Goal: Task Accomplishment & Management: Complete application form

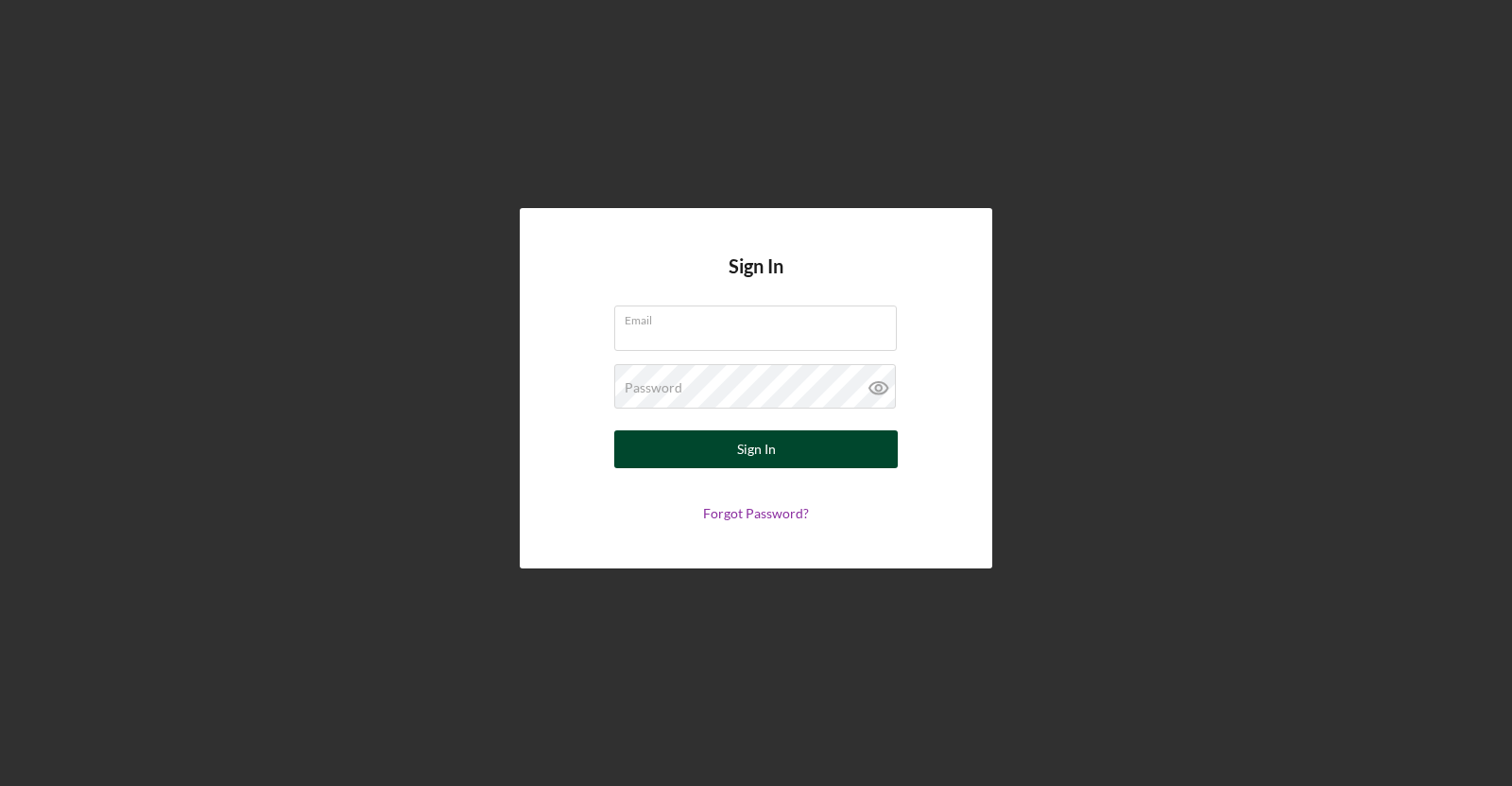
type input "[EMAIL_ADDRESS][DOMAIN_NAME]"
click at [693, 447] on button "Sign In" at bounding box center [756, 449] width 283 height 38
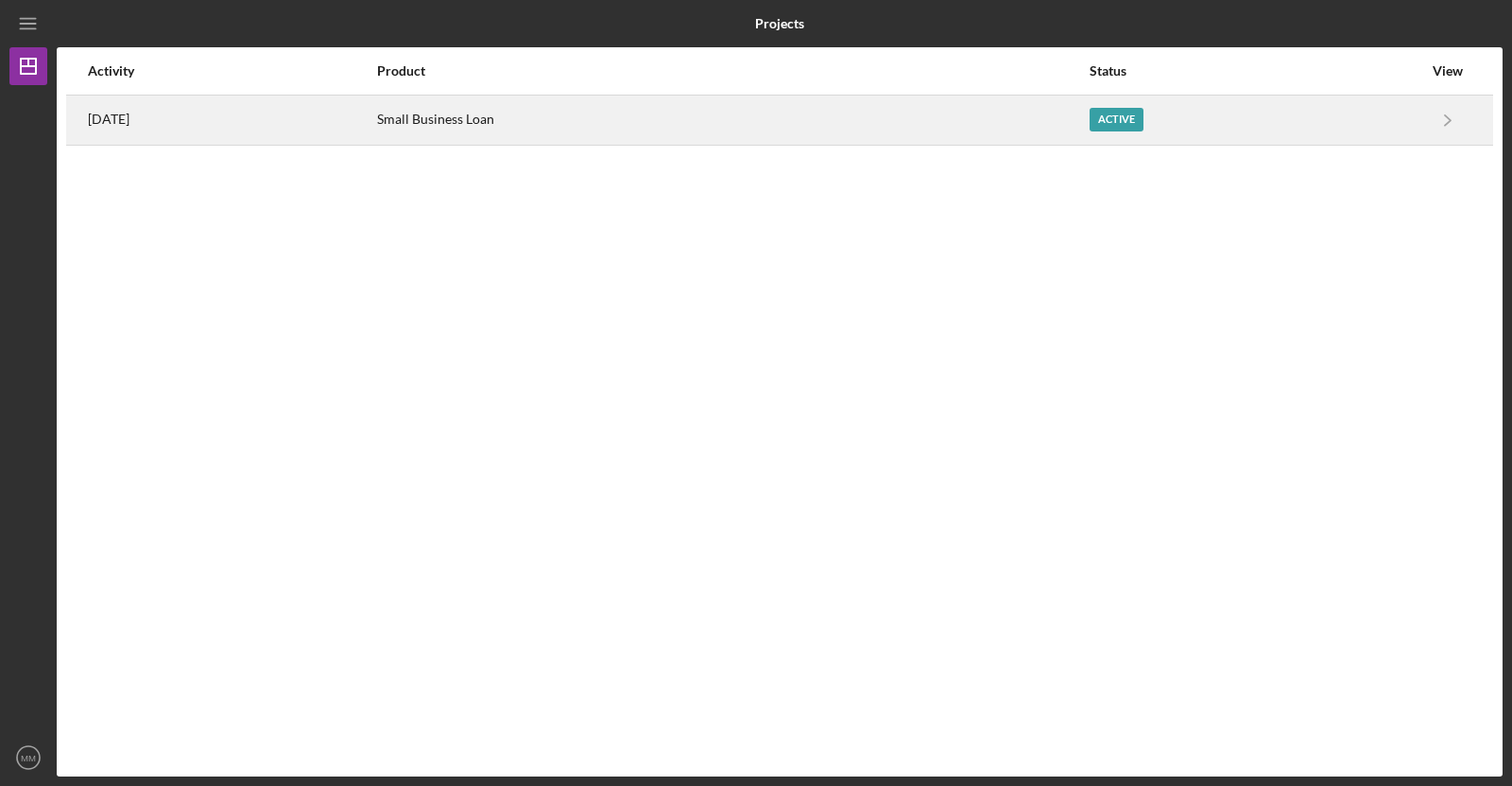
click at [1143, 122] on div "Active" at bounding box center [1117, 119] width 54 height 24
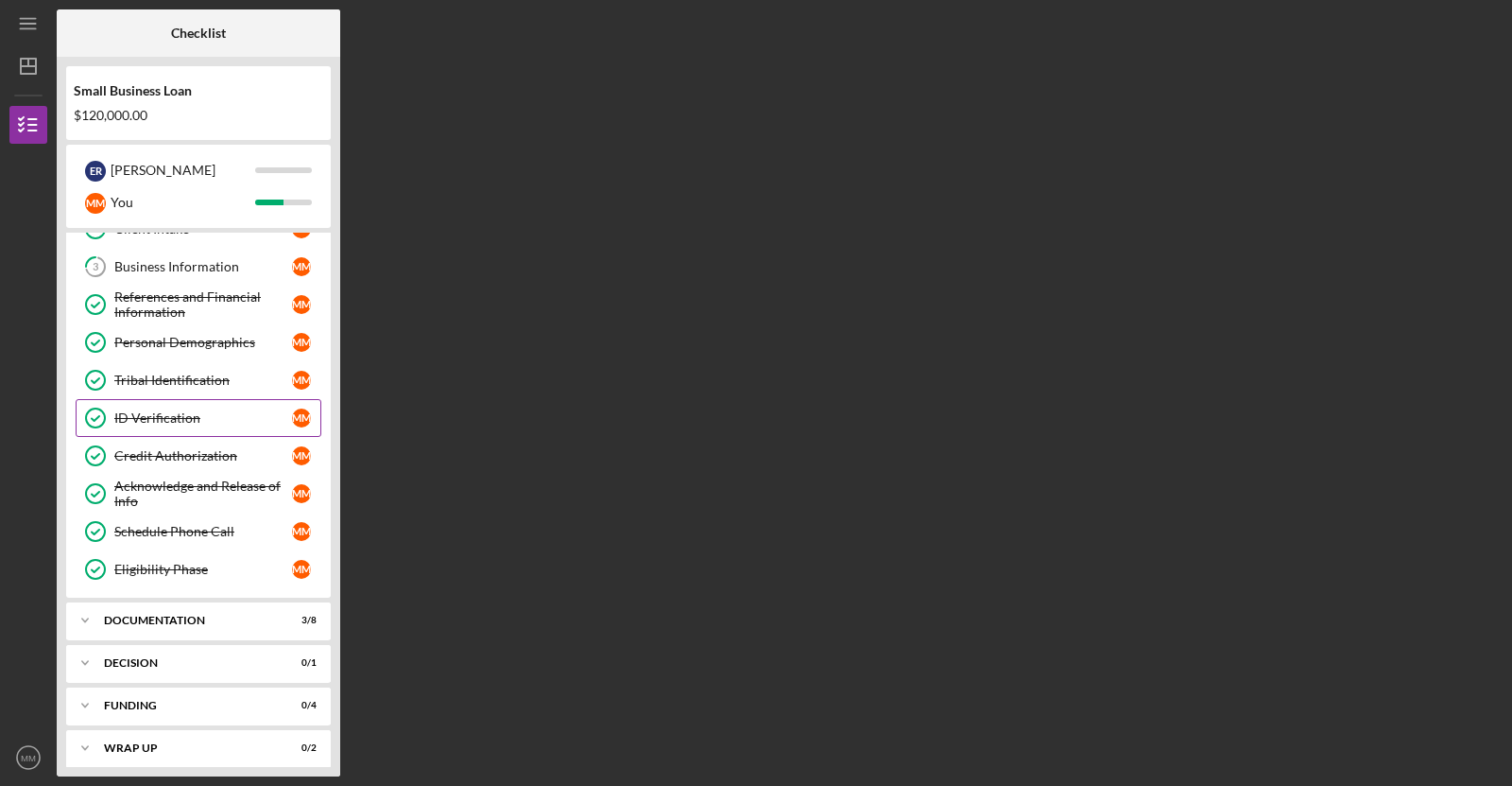
scroll to position [101, 0]
click at [272, 614] on div "Documentation" at bounding box center [205, 618] width 203 height 12
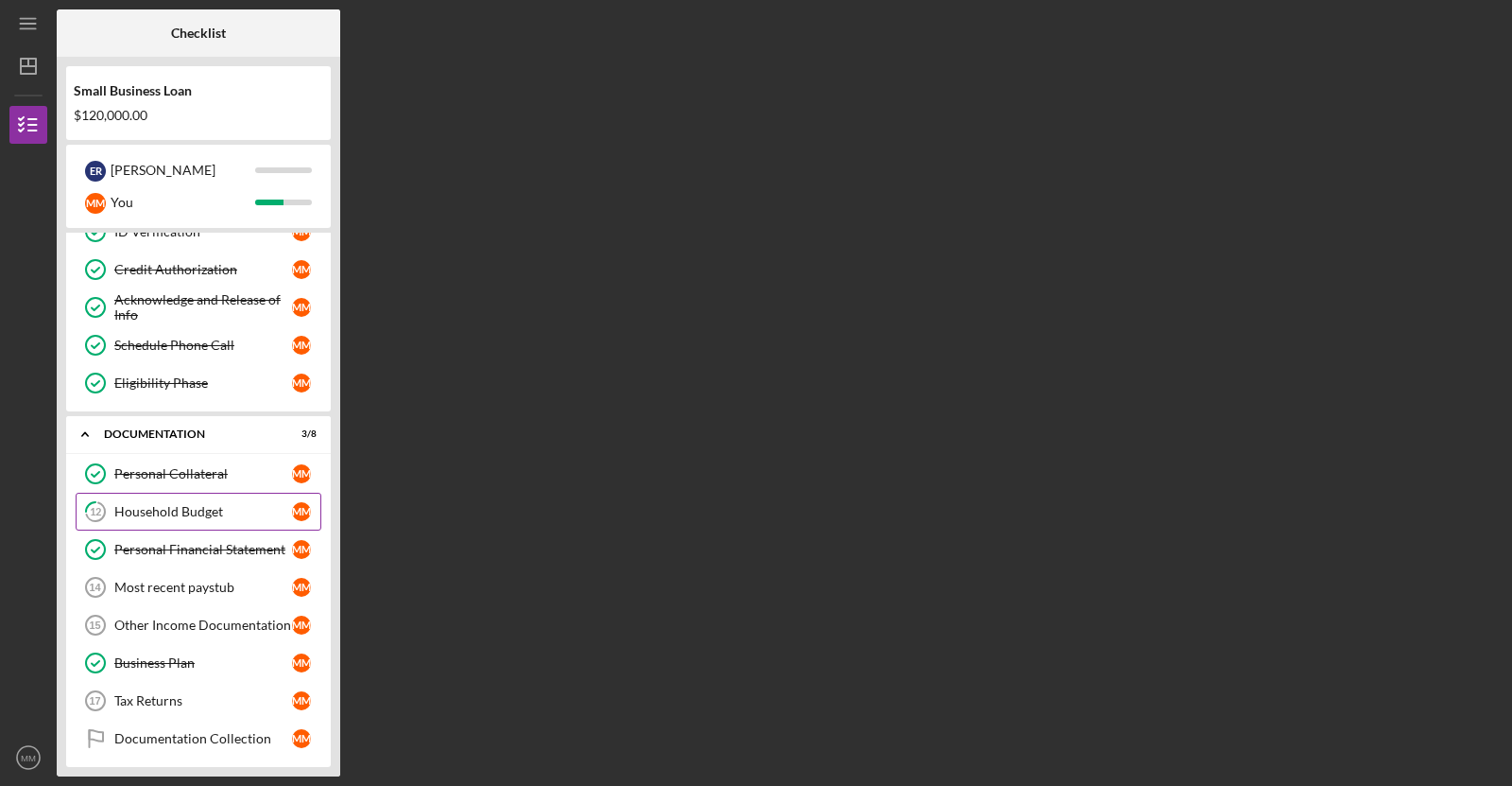
scroll to position [286, 0]
click at [250, 616] on div "Other Income Documentation" at bounding box center [203, 624] width 177 height 15
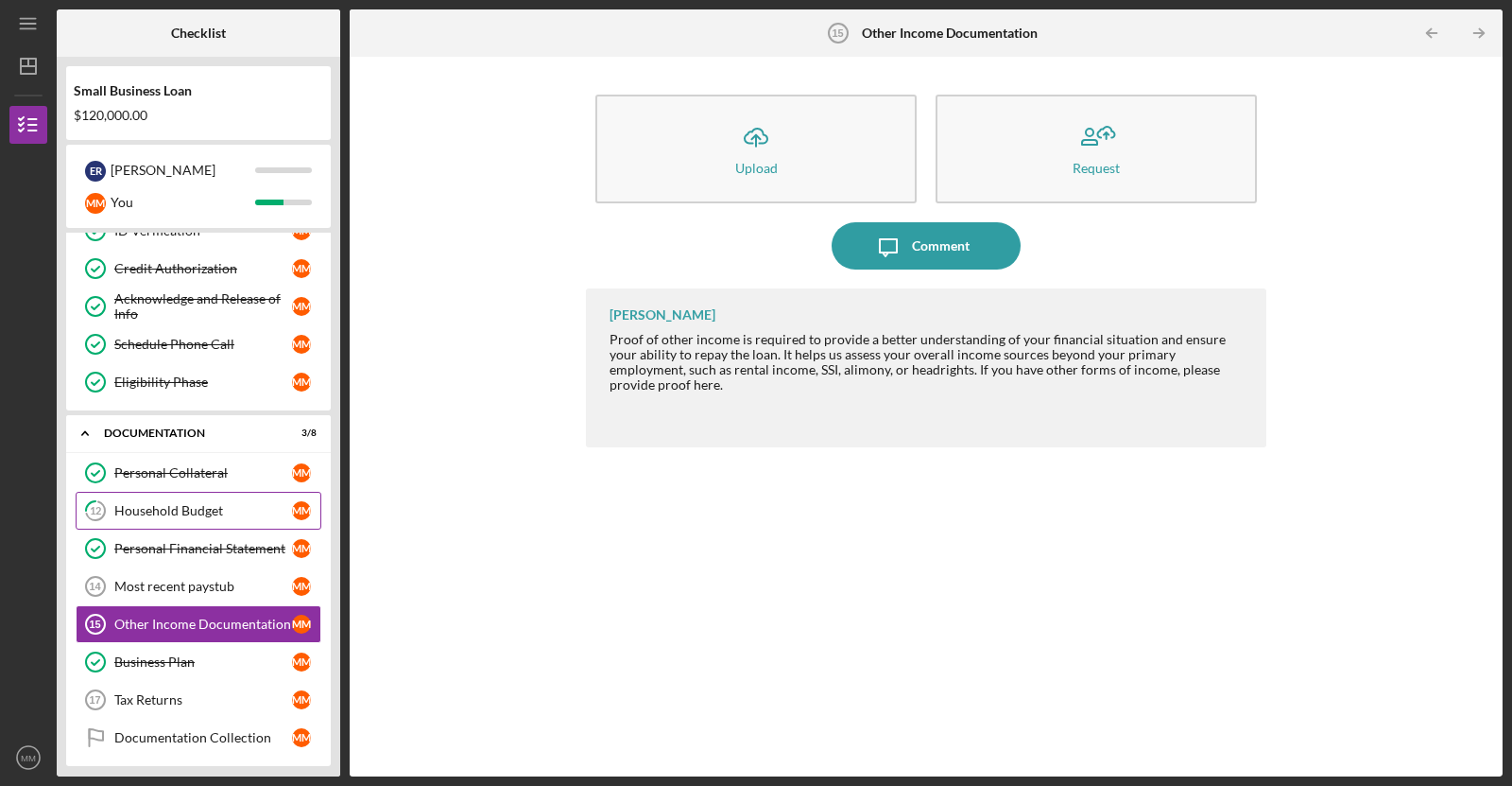
click at [217, 491] on link "12 Household Budget M M" at bounding box center [198, 510] width 246 height 38
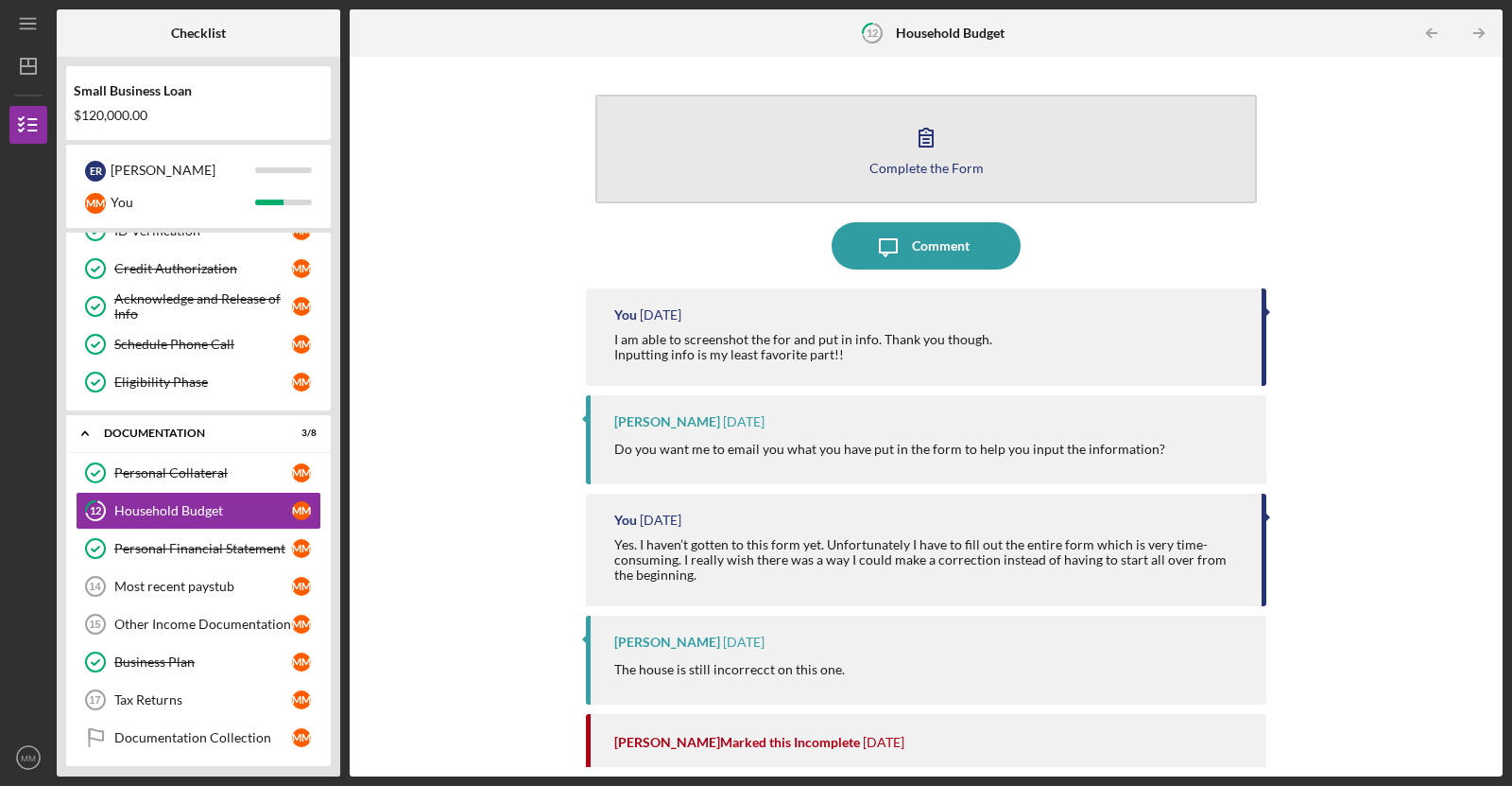
click at [913, 152] on icon "button" at bounding box center [925, 137] width 47 height 47
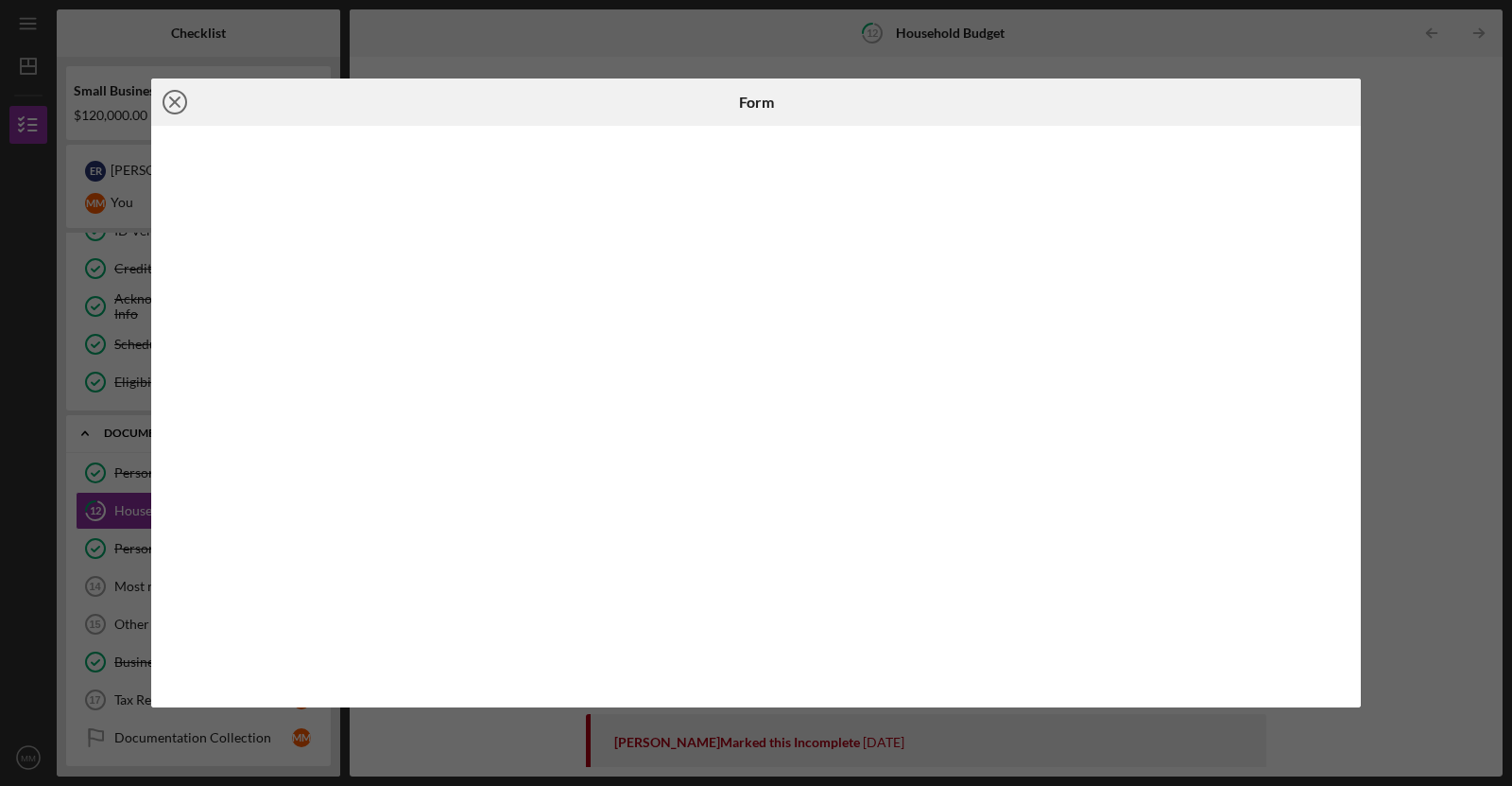
click at [167, 92] on icon "Icon/Close" at bounding box center [174, 101] width 47 height 47
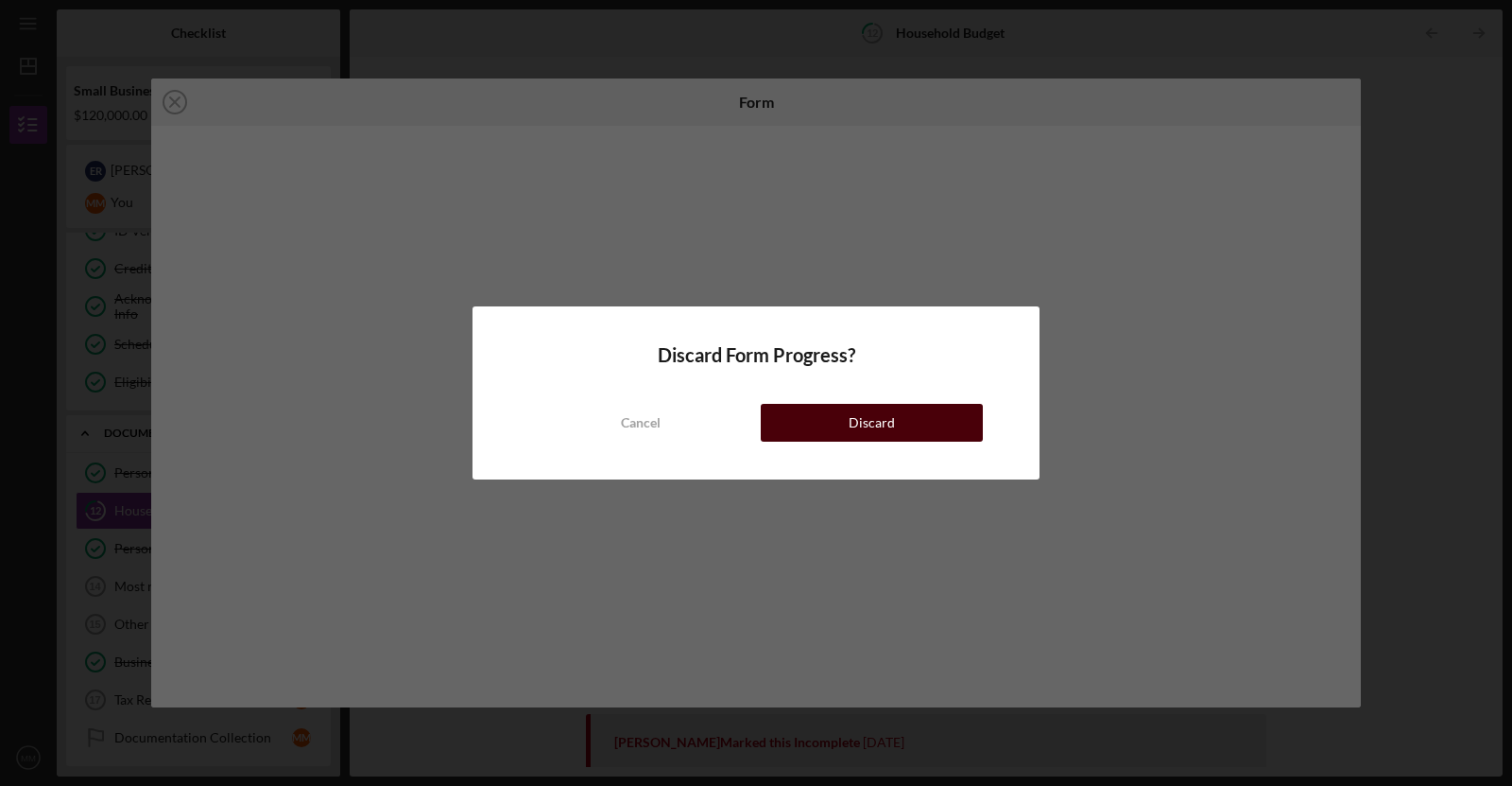
click at [840, 431] on button "Discard" at bounding box center [872, 422] width 222 height 38
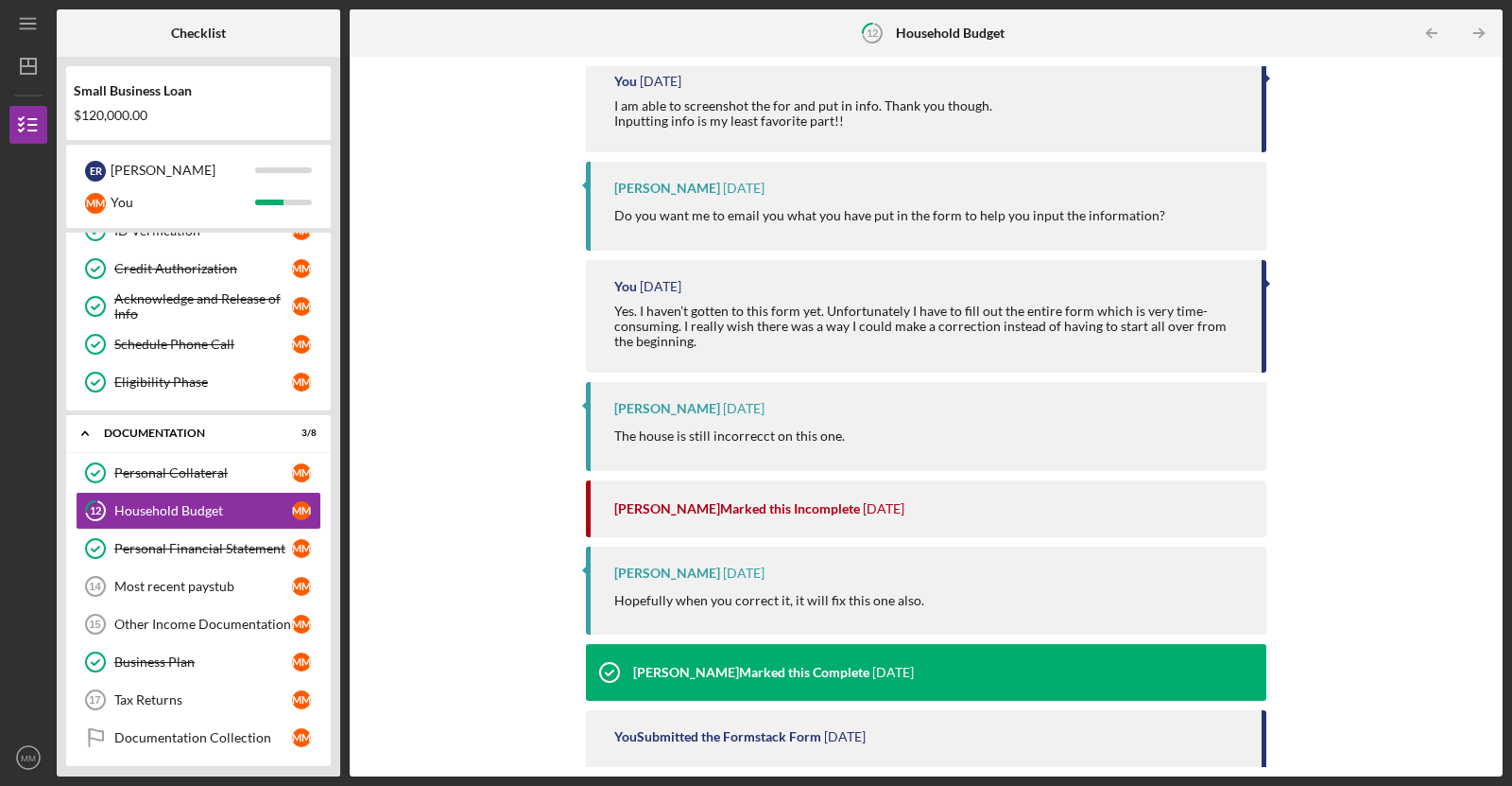
scroll to position [395, 0]
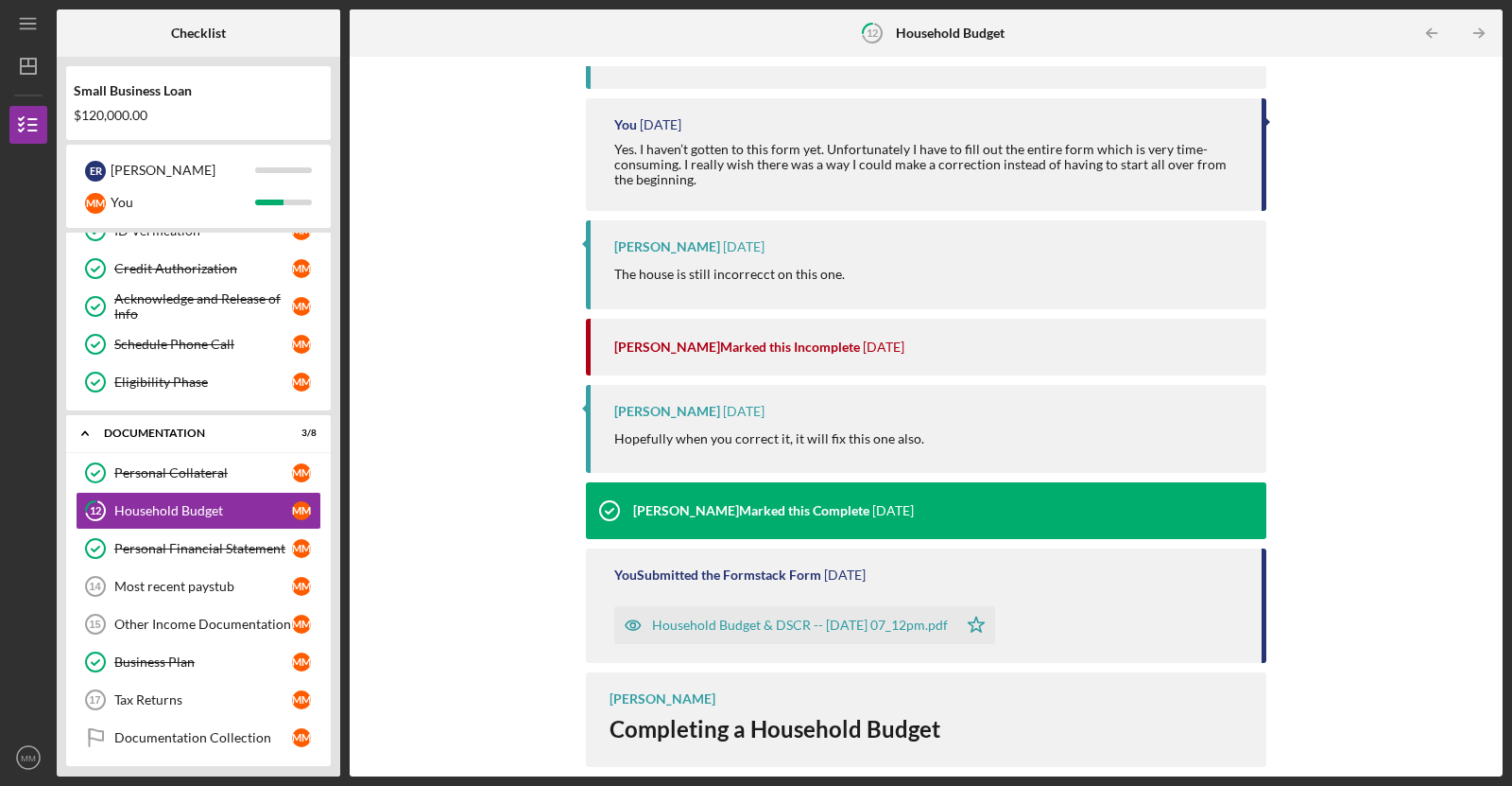
click at [858, 629] on div "Household Budget & DSCR -- [DATE] 07_12pm.pdf" at bounding box center [799, 625] width 296 height 15
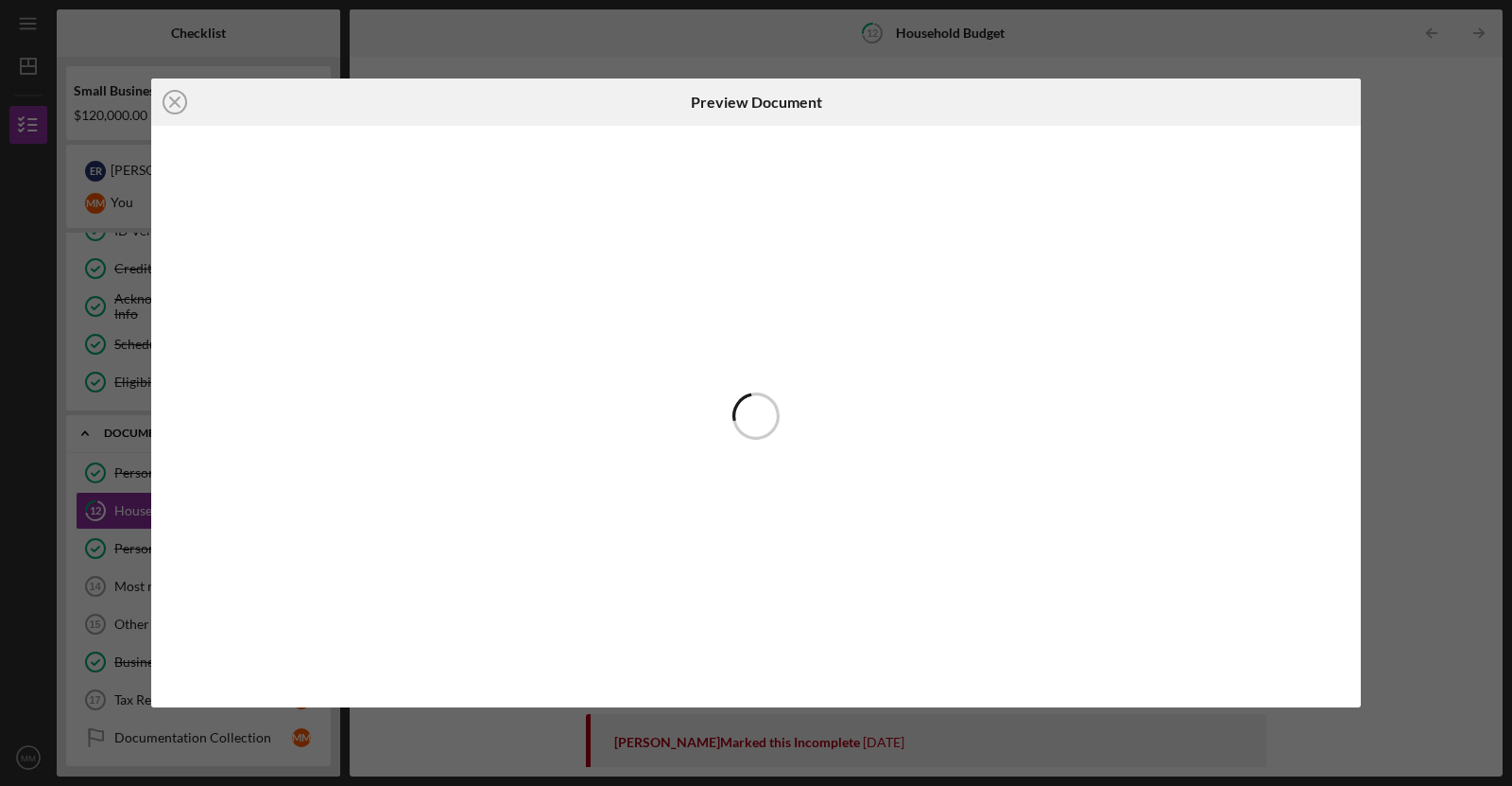
scroll to position [395, 0]
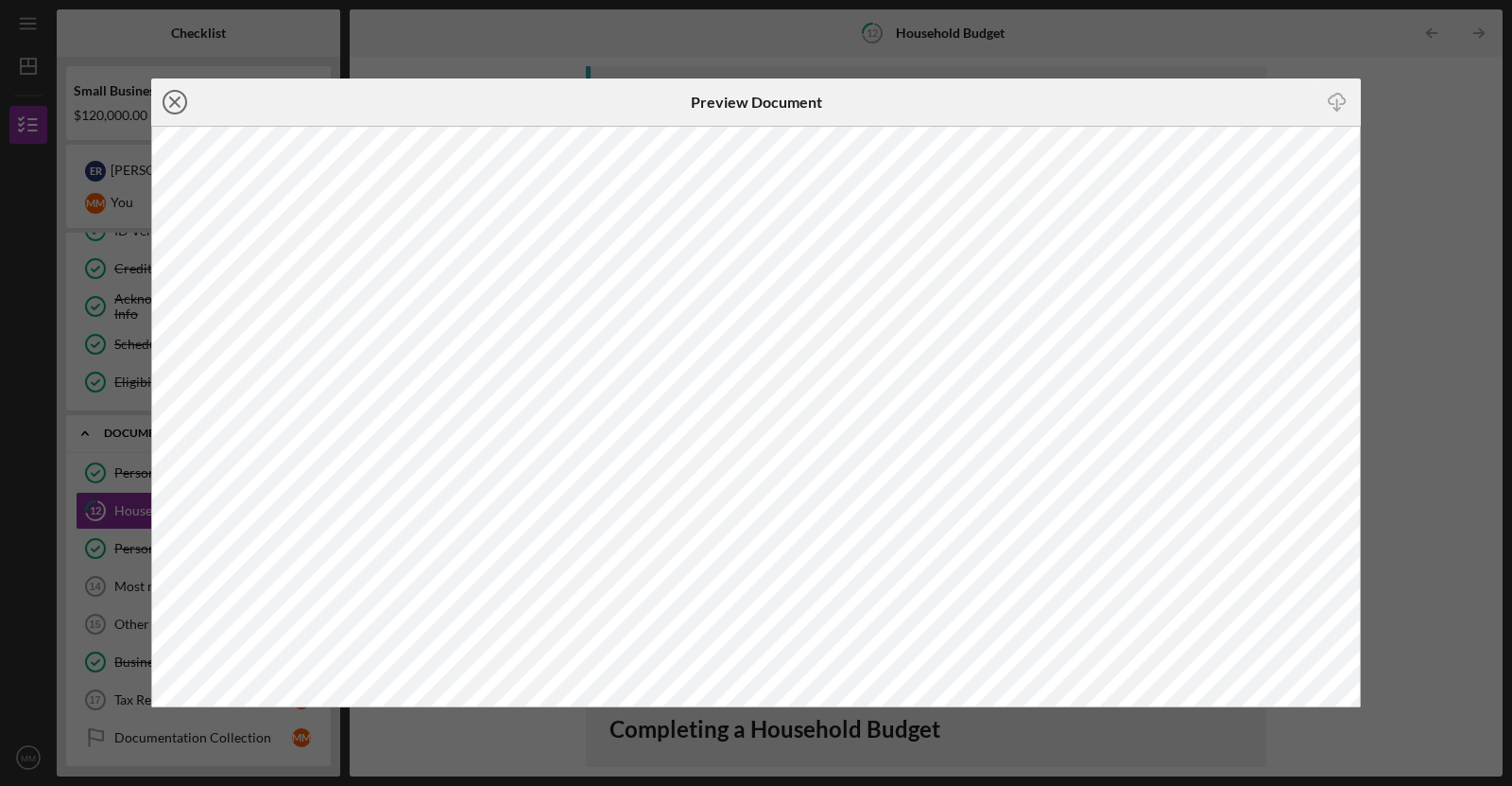
click at [173, 92] on icon "Icon/Close" at bounding box center [174, 101] width 47 height 47
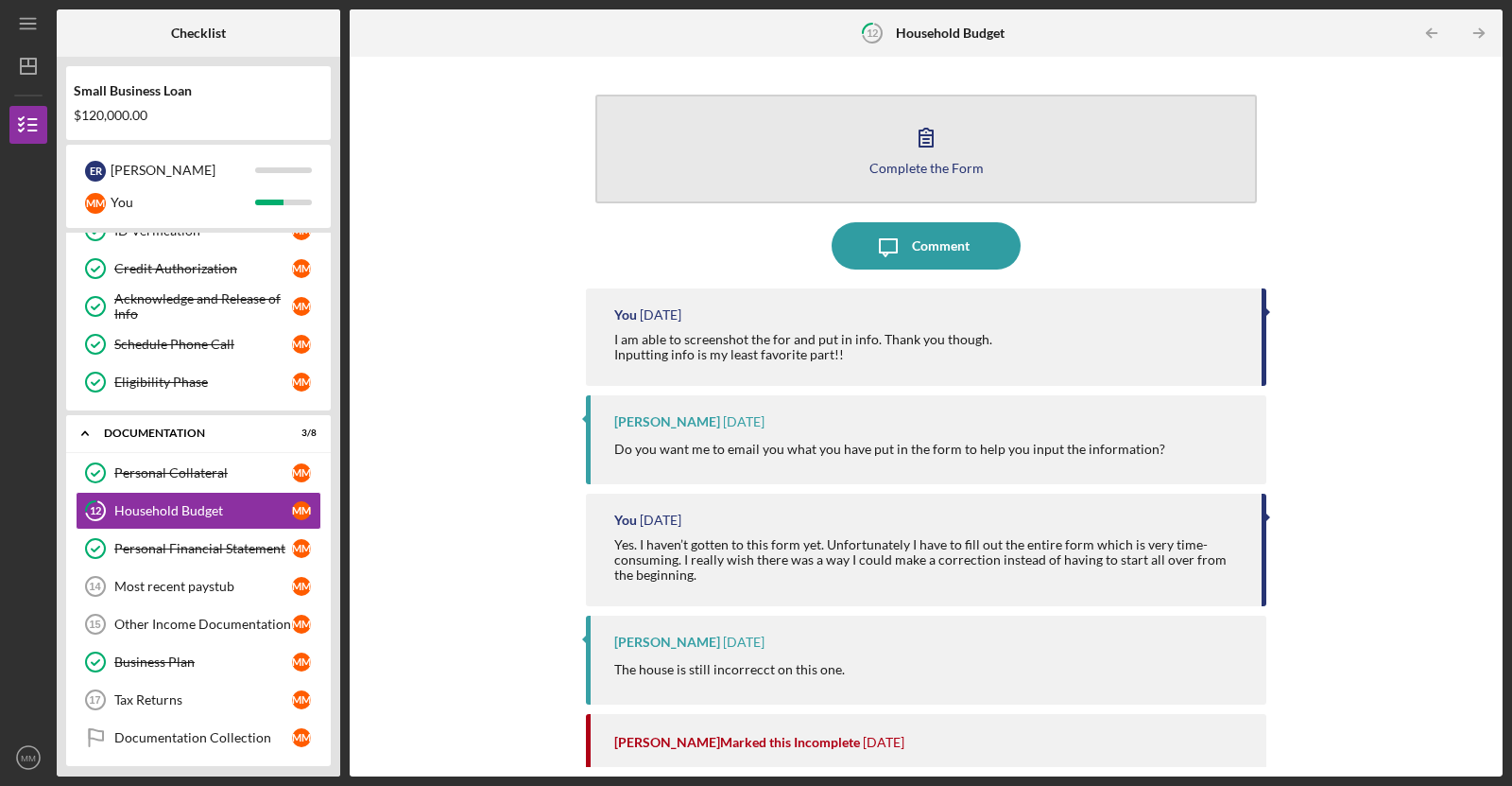
click at [922, 134] on icon "button" at bounding box center [926, 137] width 13 height 18
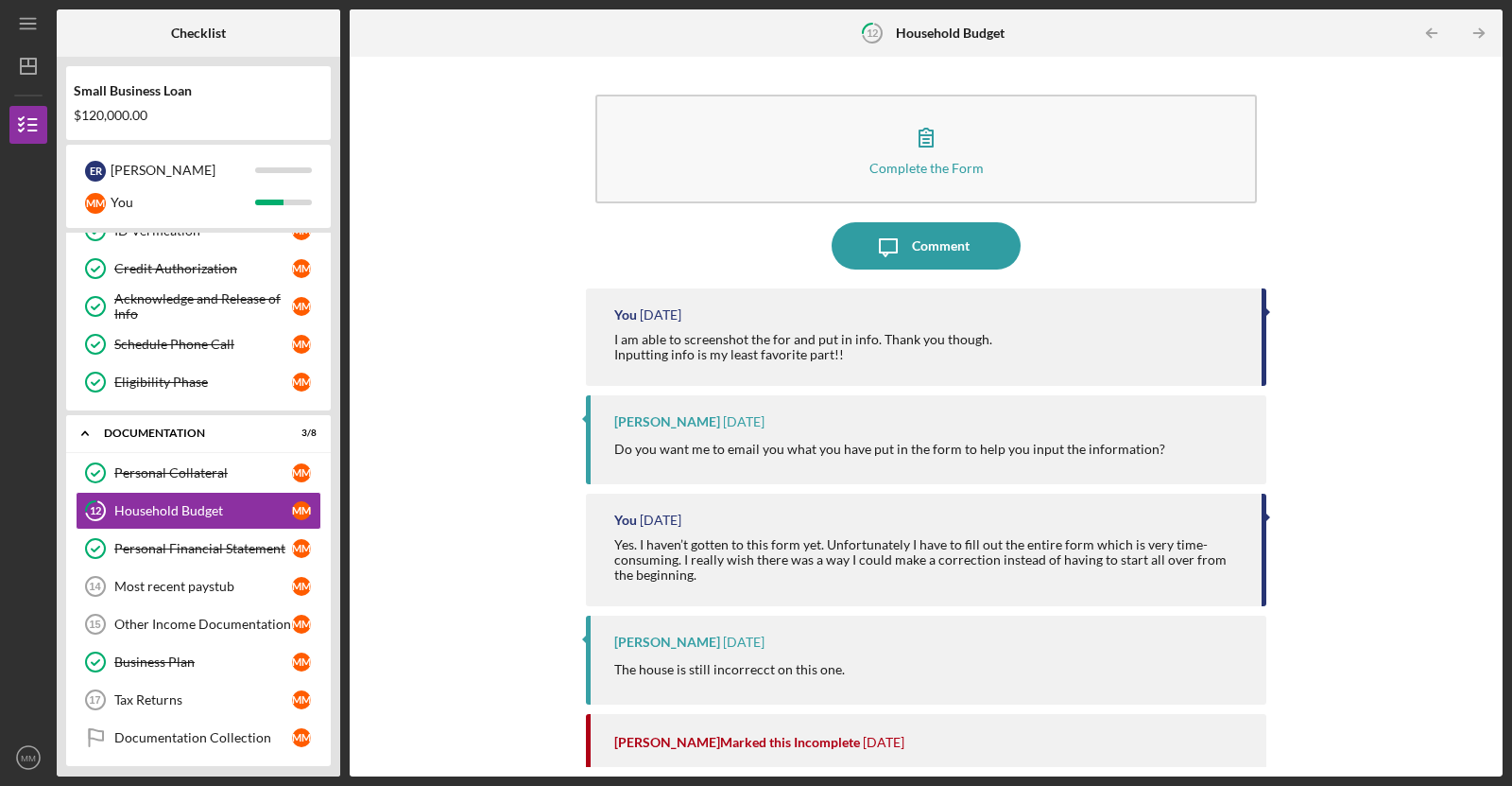
scroll to position [395, 0]
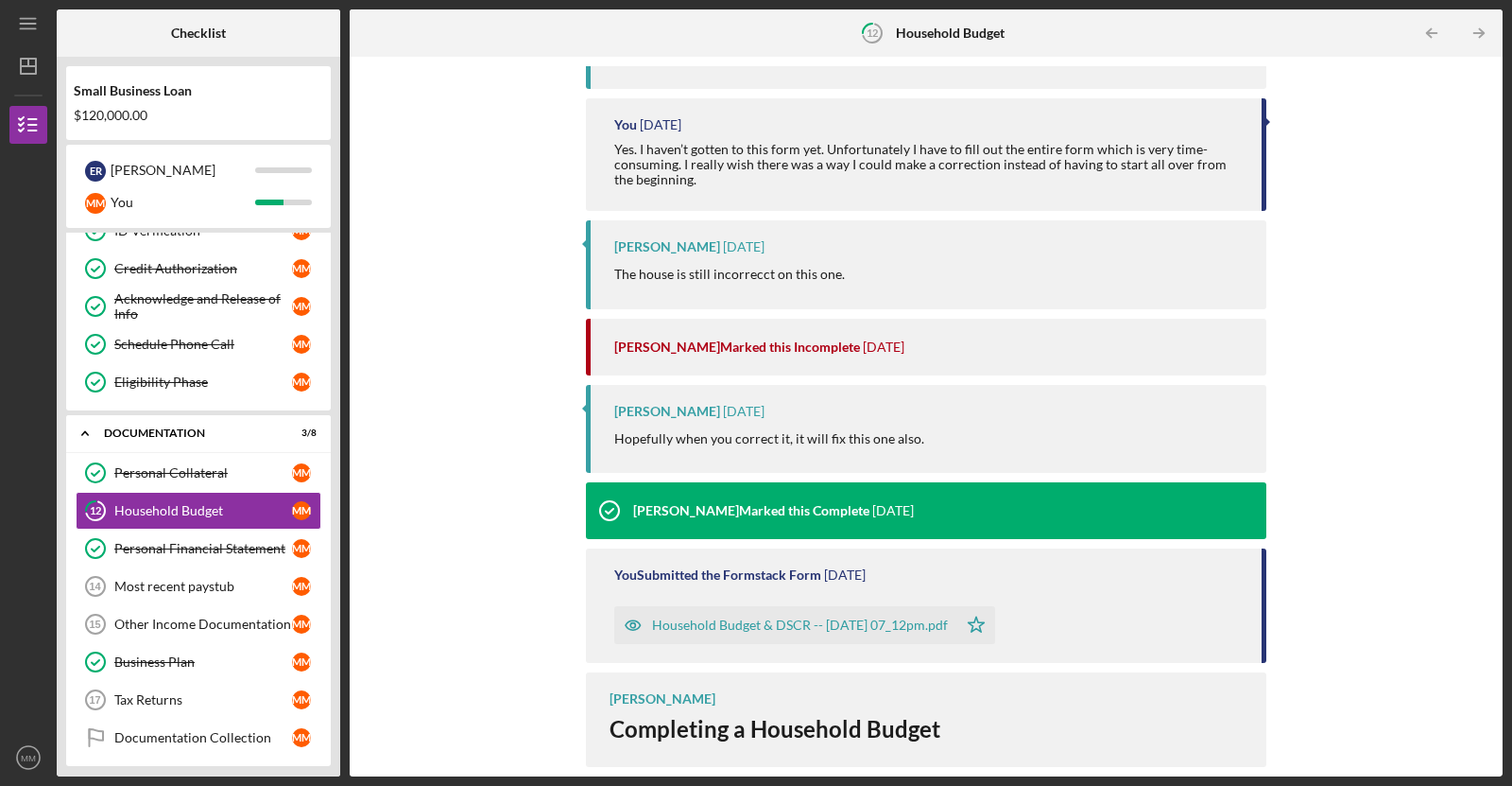
click at [747, 702] on div "[PERSON_NAME] Completing a Household Budget Why We Need It: A Household Budget …" at bounding box center [925, 720] width 681 height 94
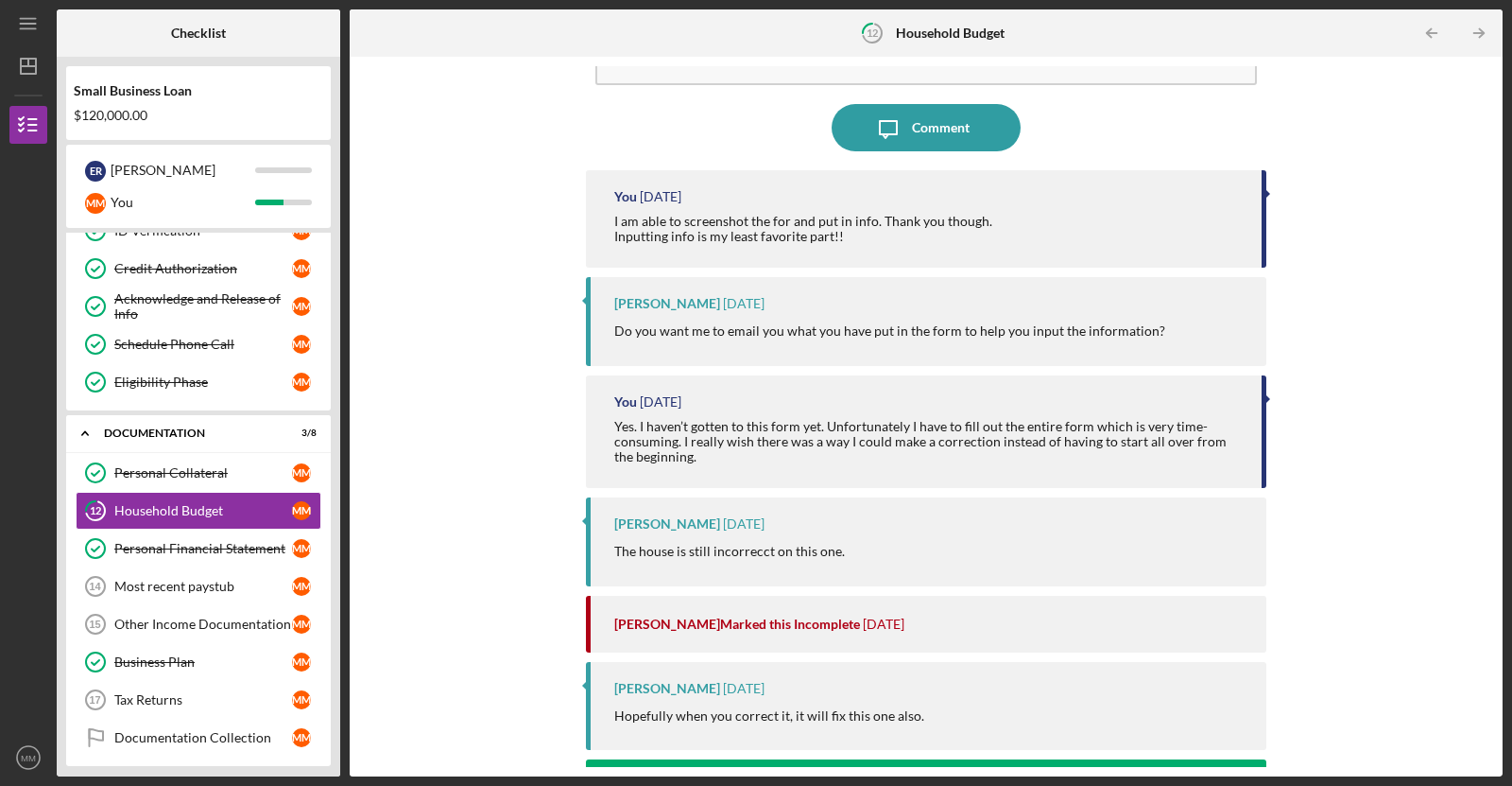
scroll to position [0, 0]
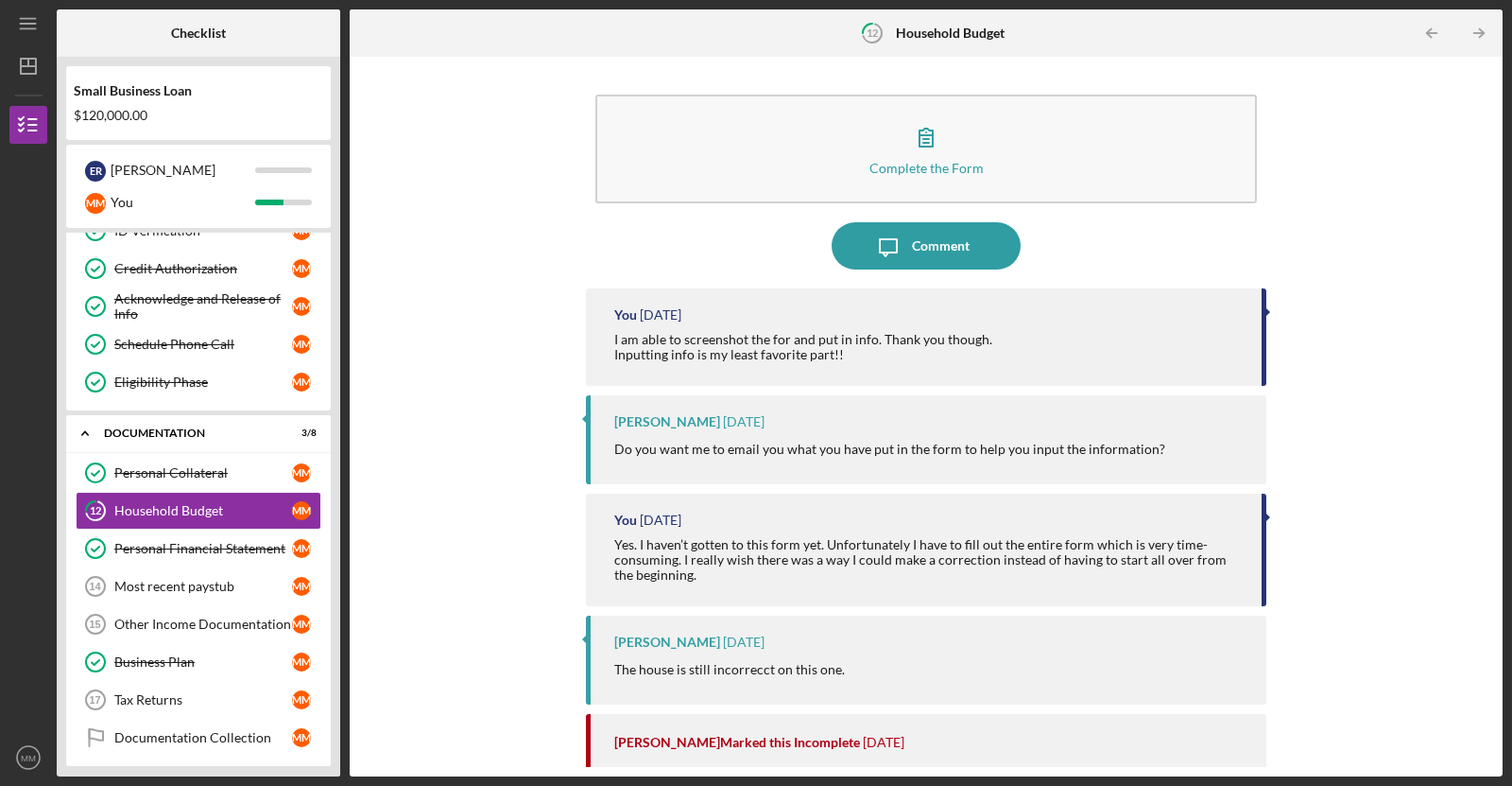
click at [889, 335] on div "I am able to screenshot the for and put in info. Thank you though. Inputting in…" at bounding box center [804, 346] width 380 height 30
click at [192, 585] on link "Most recent paystub 14 Most recent paystub M M" at bounding box center [198, 586] width 246 height 38
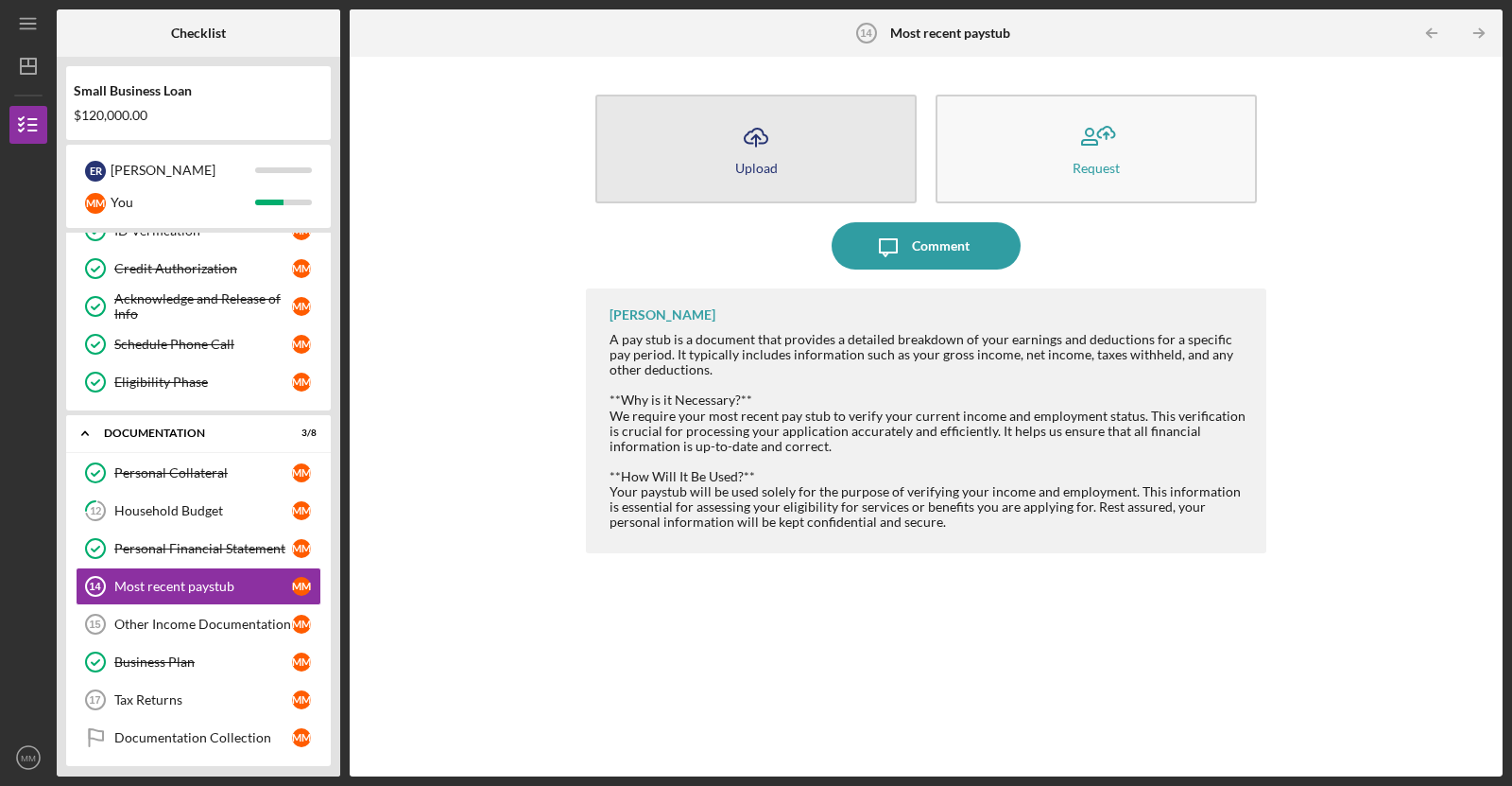
click at [737, 146] on icon "Icon/Upload" at bounding box center [756, 137] width 47 height 47
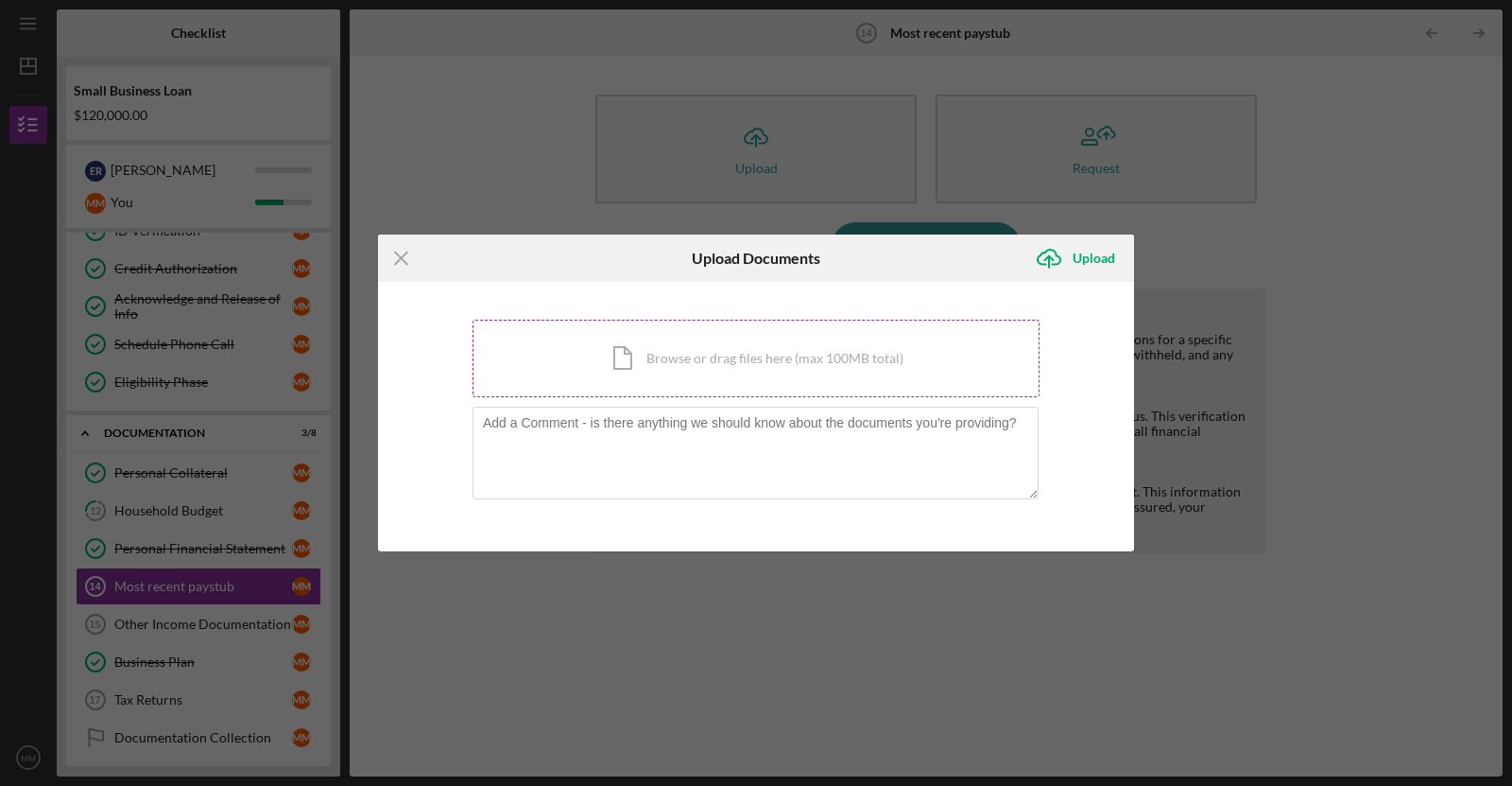
click at [720, 356] on div "Icon/Document Browse or drag files here (max 100MB total) Tap to choose files o…" at bounding box center [756, 358] width 567 height 77
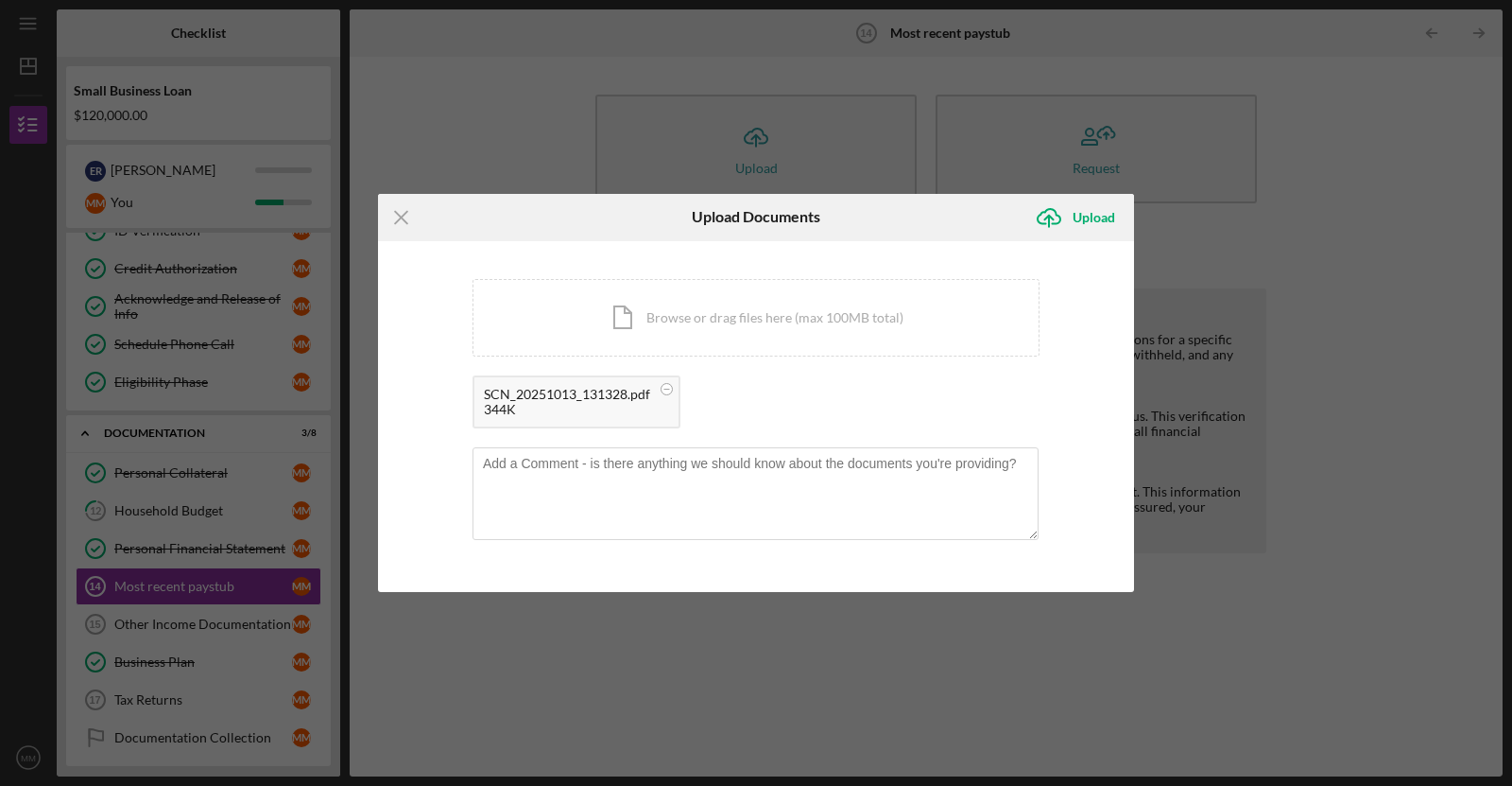
click at [591, 395] on div "SCN_20251013_131328.pdf" at bounding box center [566, 394] width 167 height 15
click at [626, 476] on textarea at bounding box center [756, 493] width 566 height 92
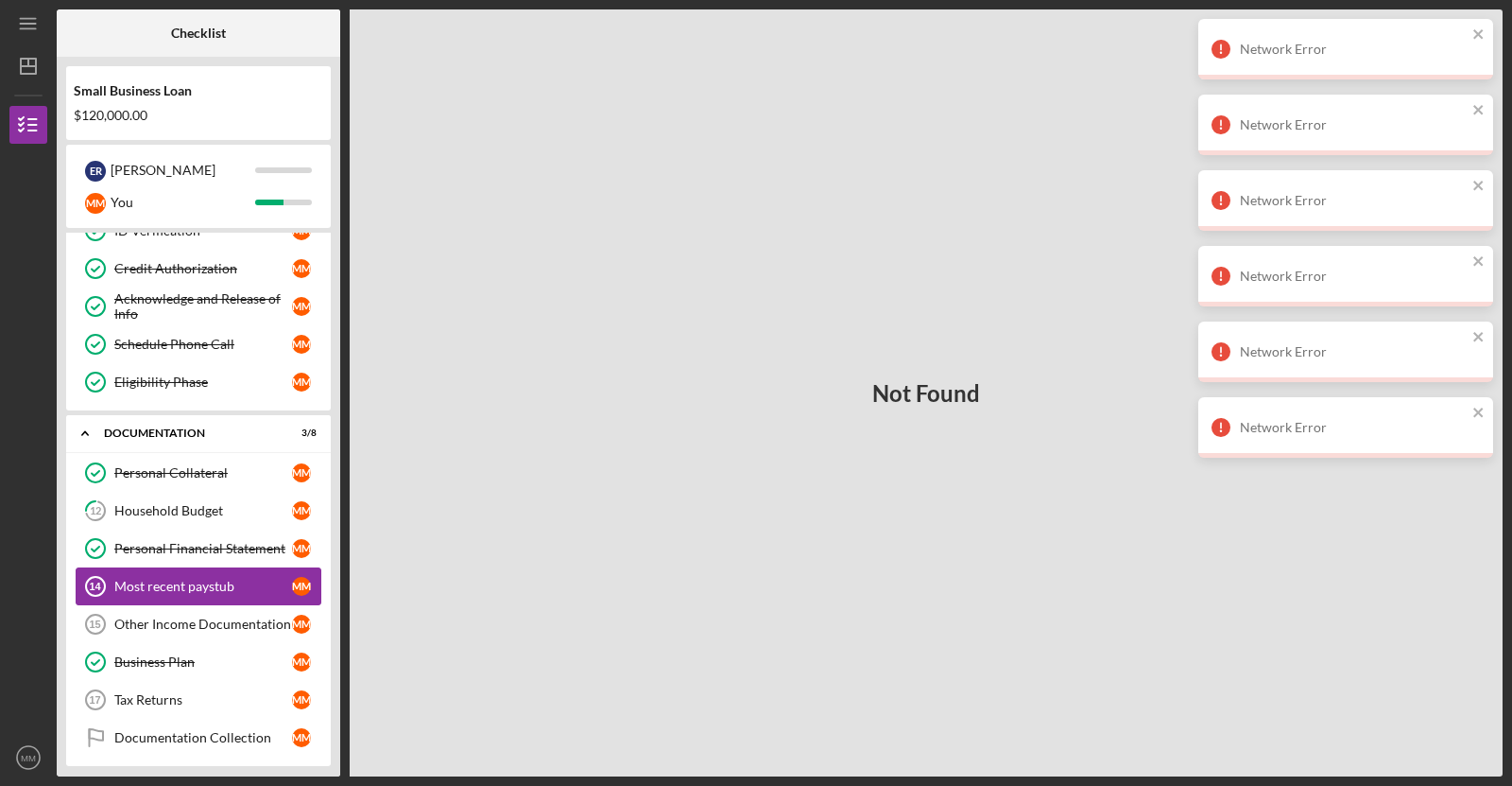
click at [229, 579] on div "Most recent paystub" at bounding box center [203, 587] width 177 height 15
click at [220, 505] on div "Household Budget" at bounding box center [203, 511] width 177 height 15
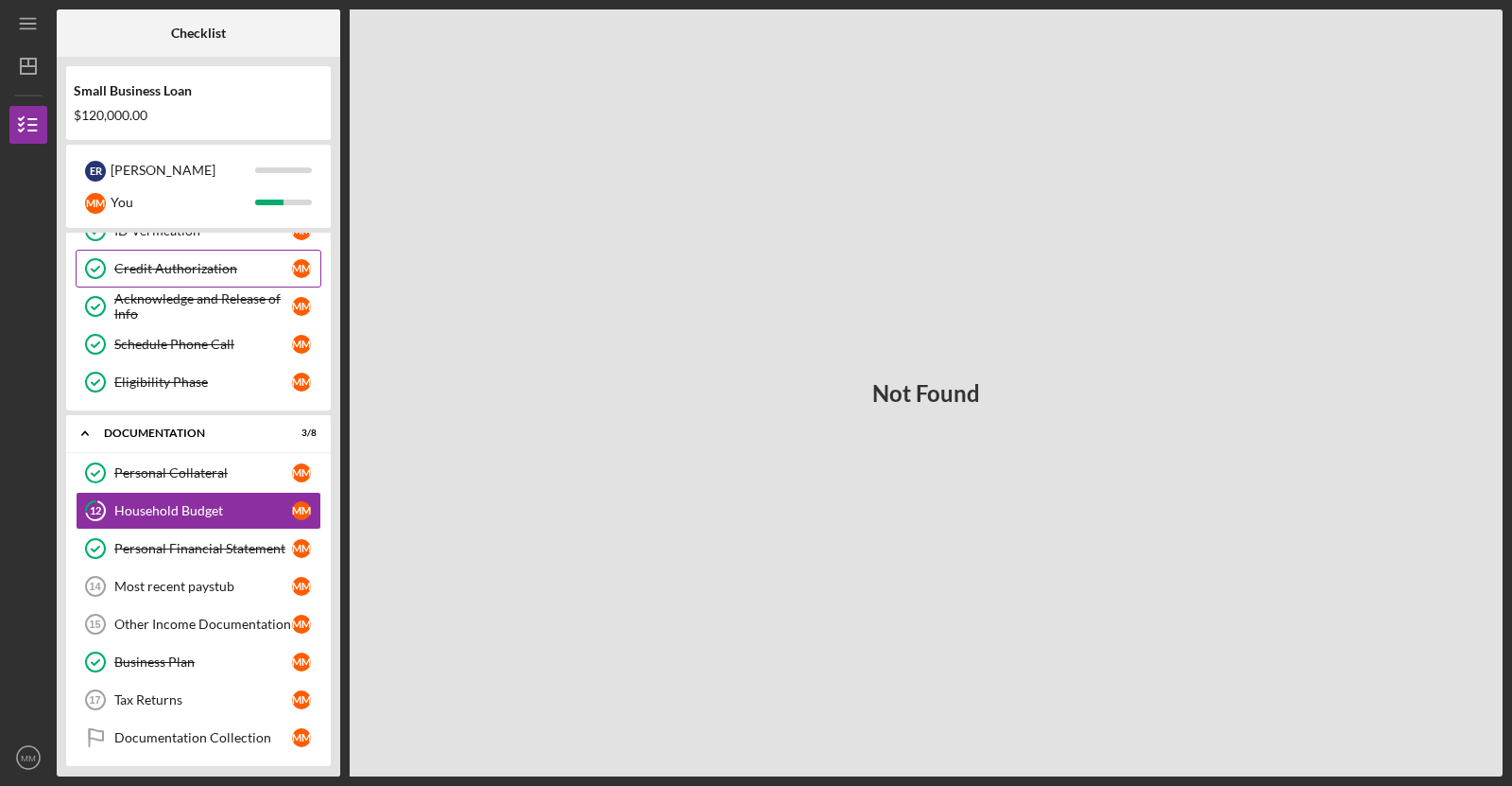
click at [144, 275] on link "Credit Authorization Credit Authorization M M" at bounding box center [198, 268] width 246 height 38
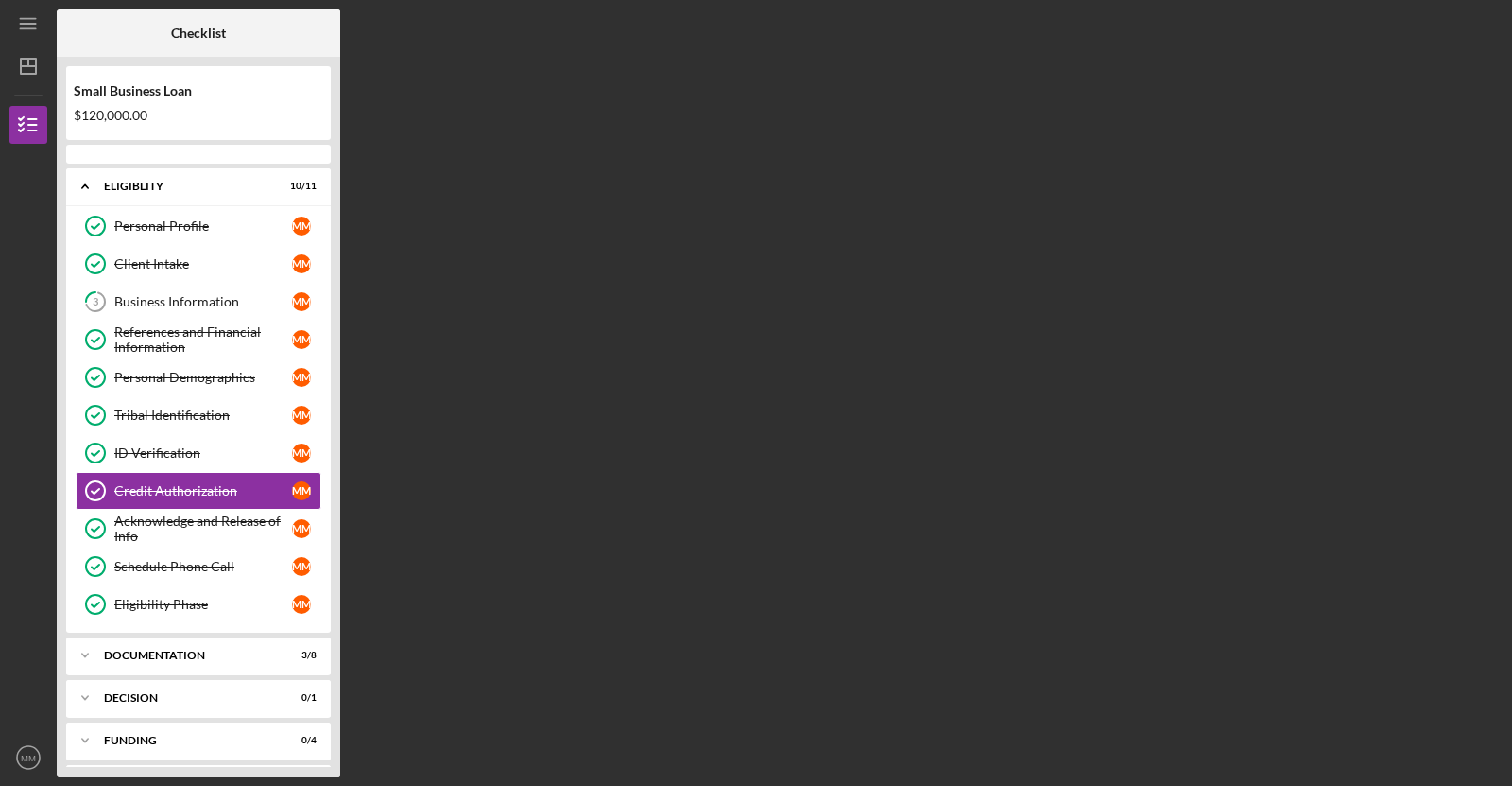
scroll to position [17, 0]
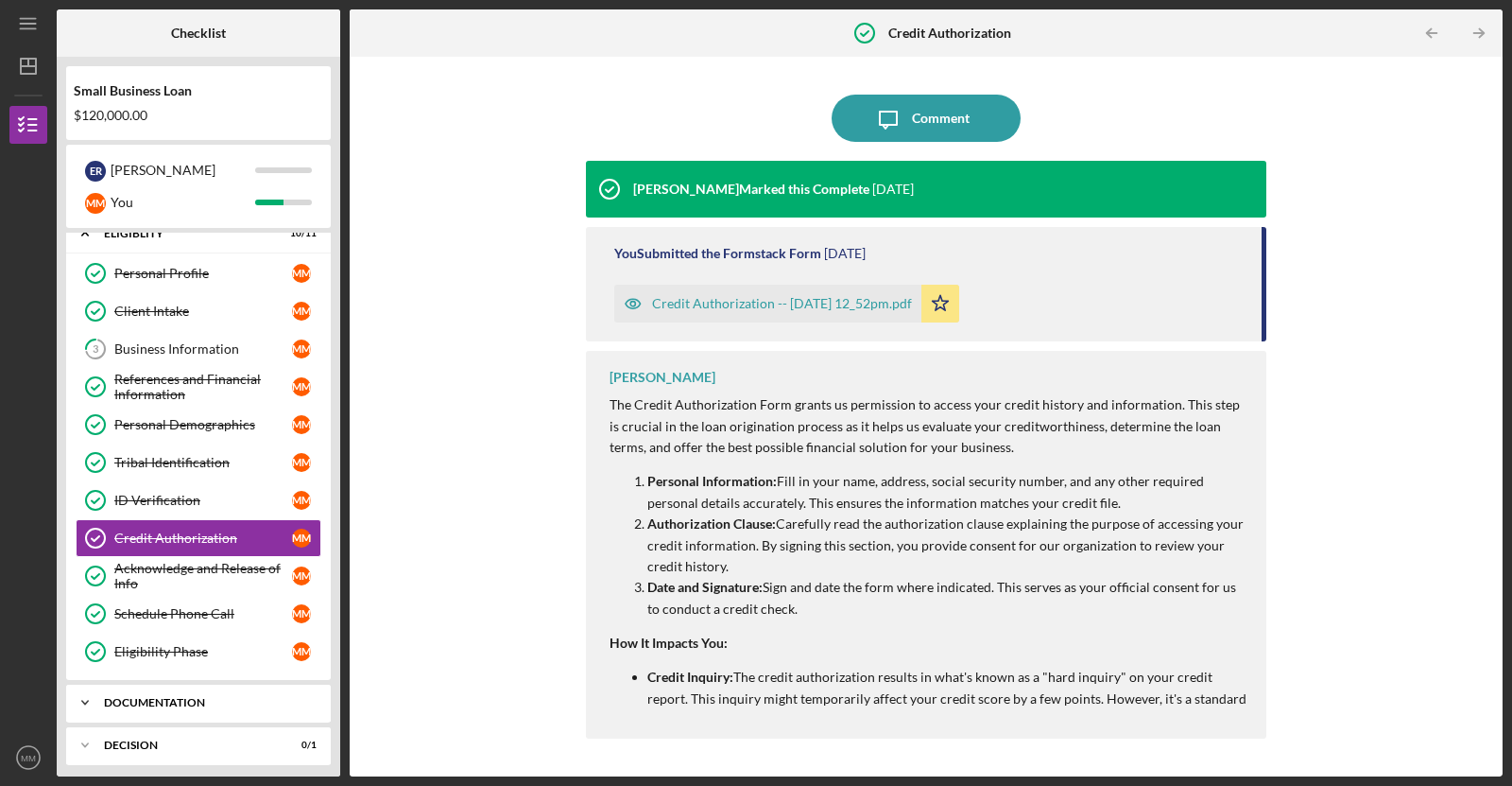
click at [185, 696] on div "Documentation" at bounding box center [205, 702] width 203 height 12
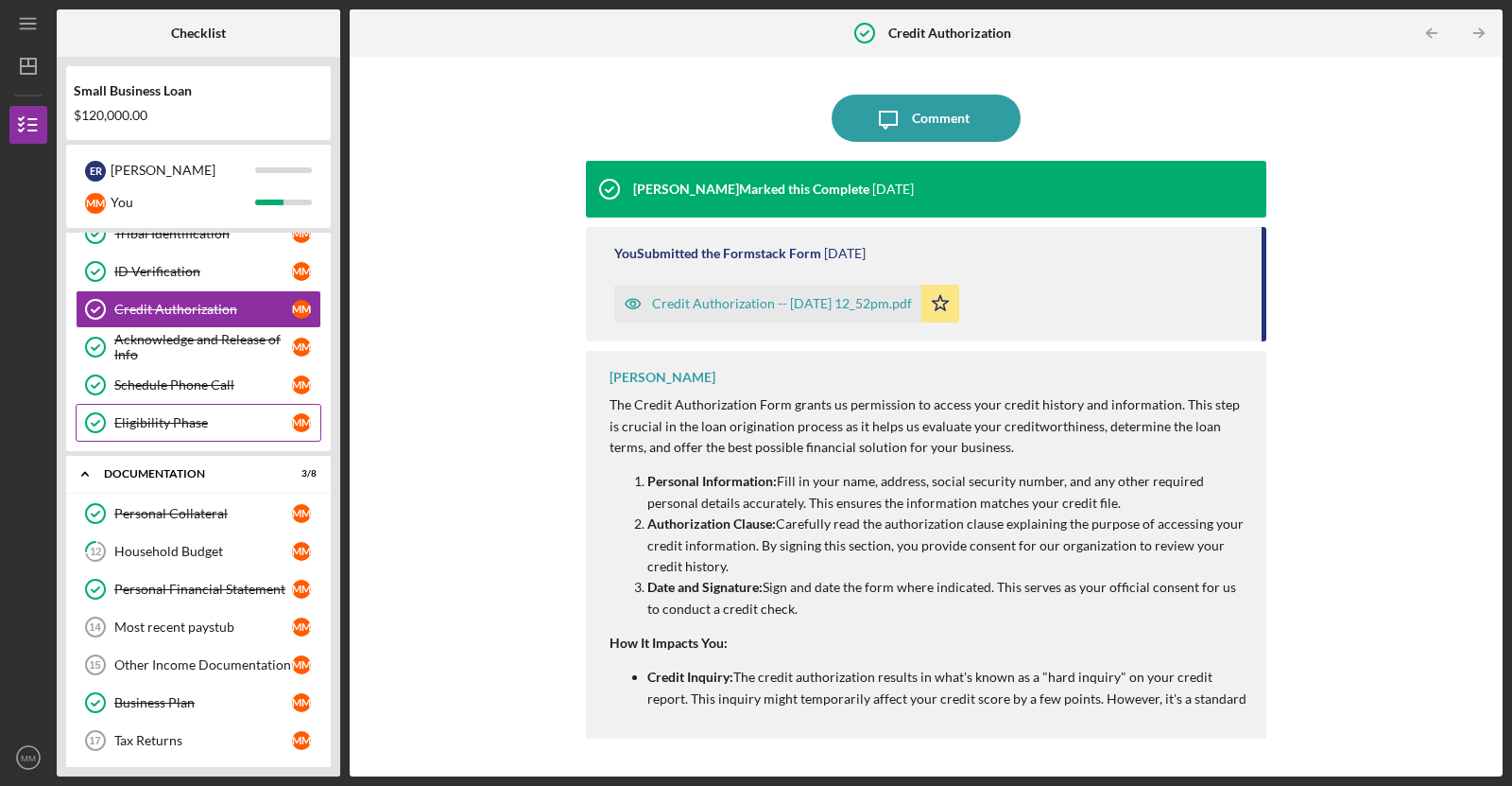
scroll to position [246, 0]
click at [259, 545] on div "Household Budget" at bounding box center [203, 551] width 177 height 15
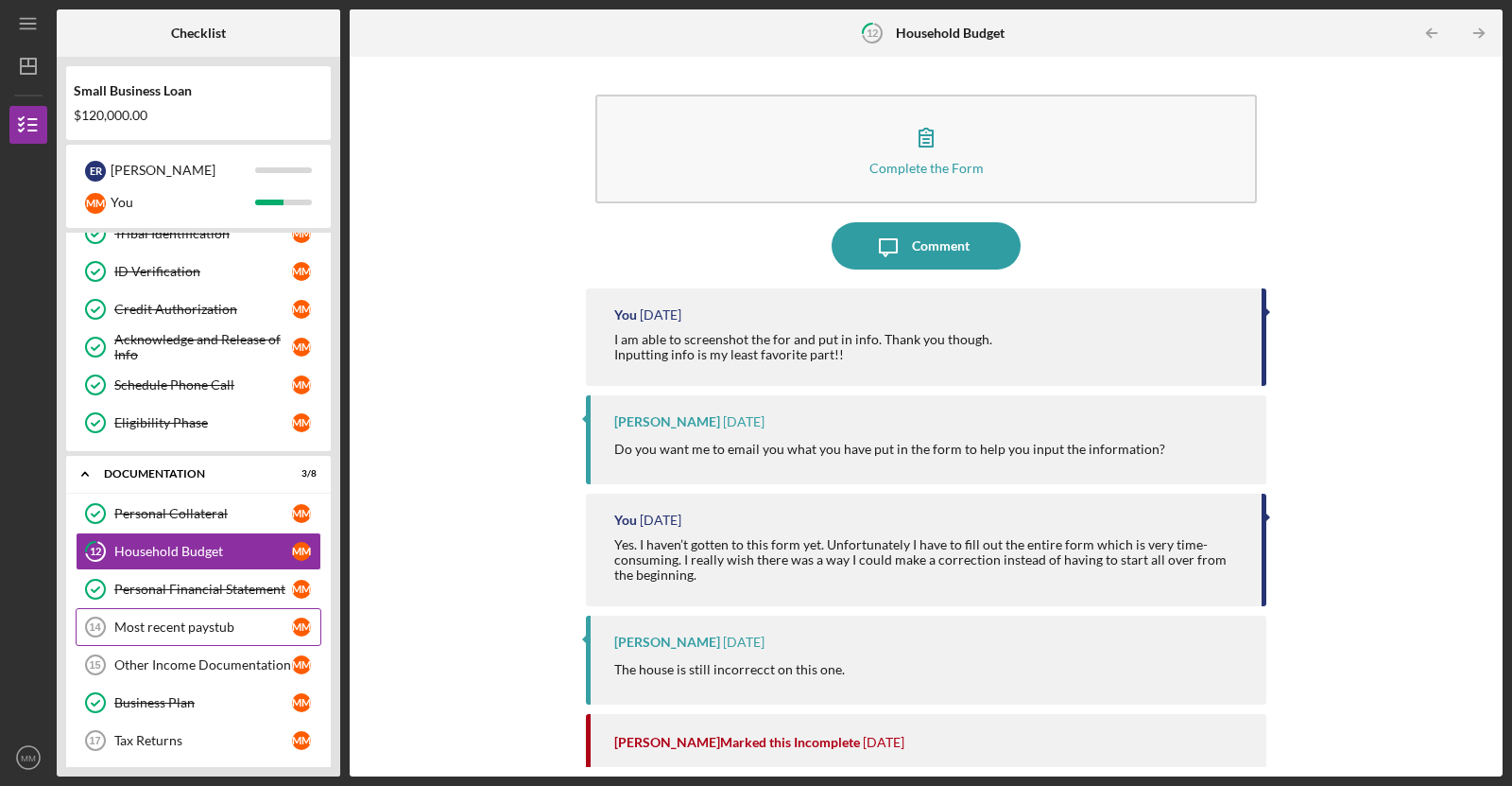
click at [281, 619] on div "Most recent paystub" at bounding box center [203, 627] width 177 height 15
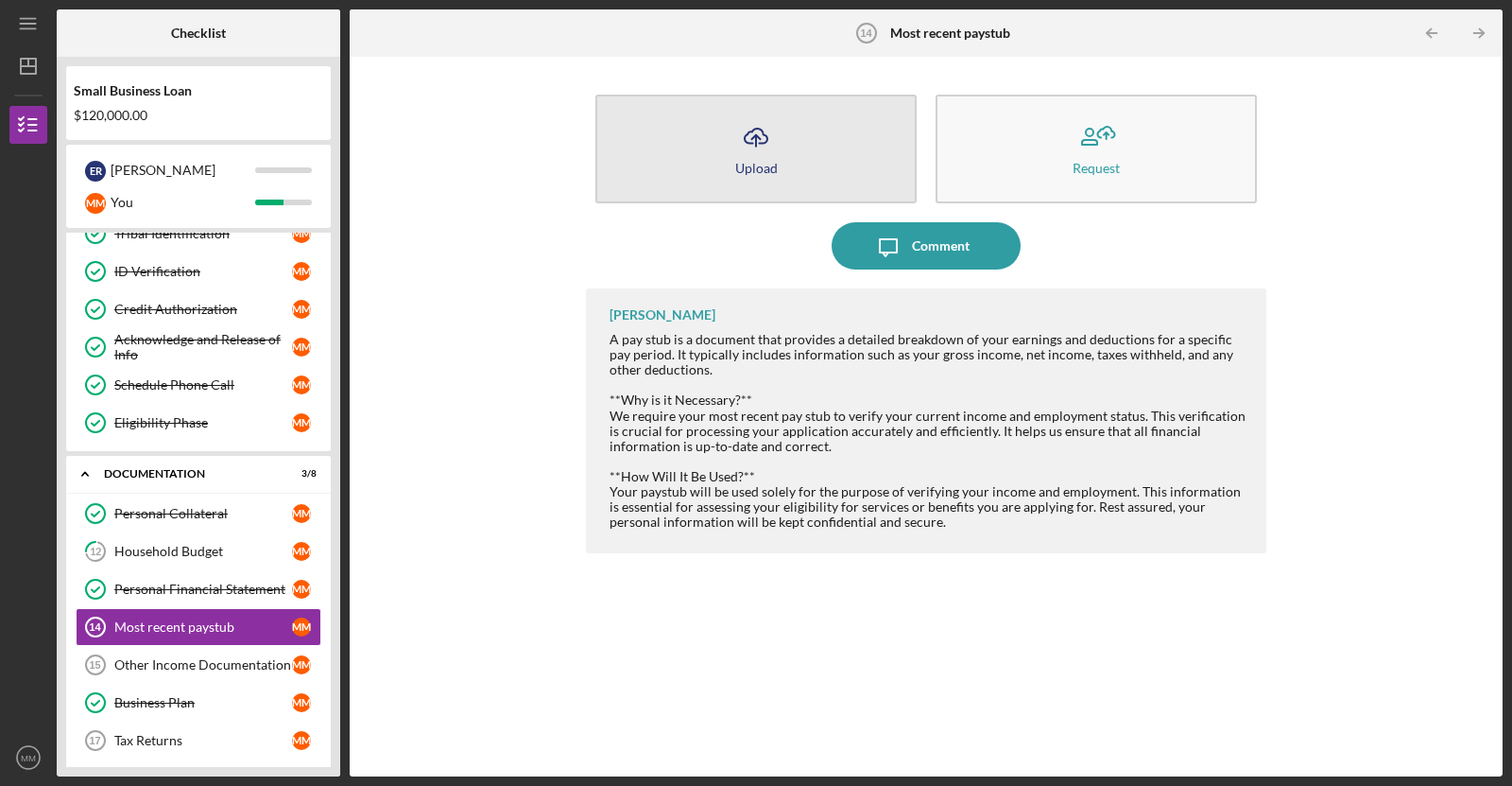
click at [736, 169] on div "Upload" at bounding box center [757, 168] width 42 height 14
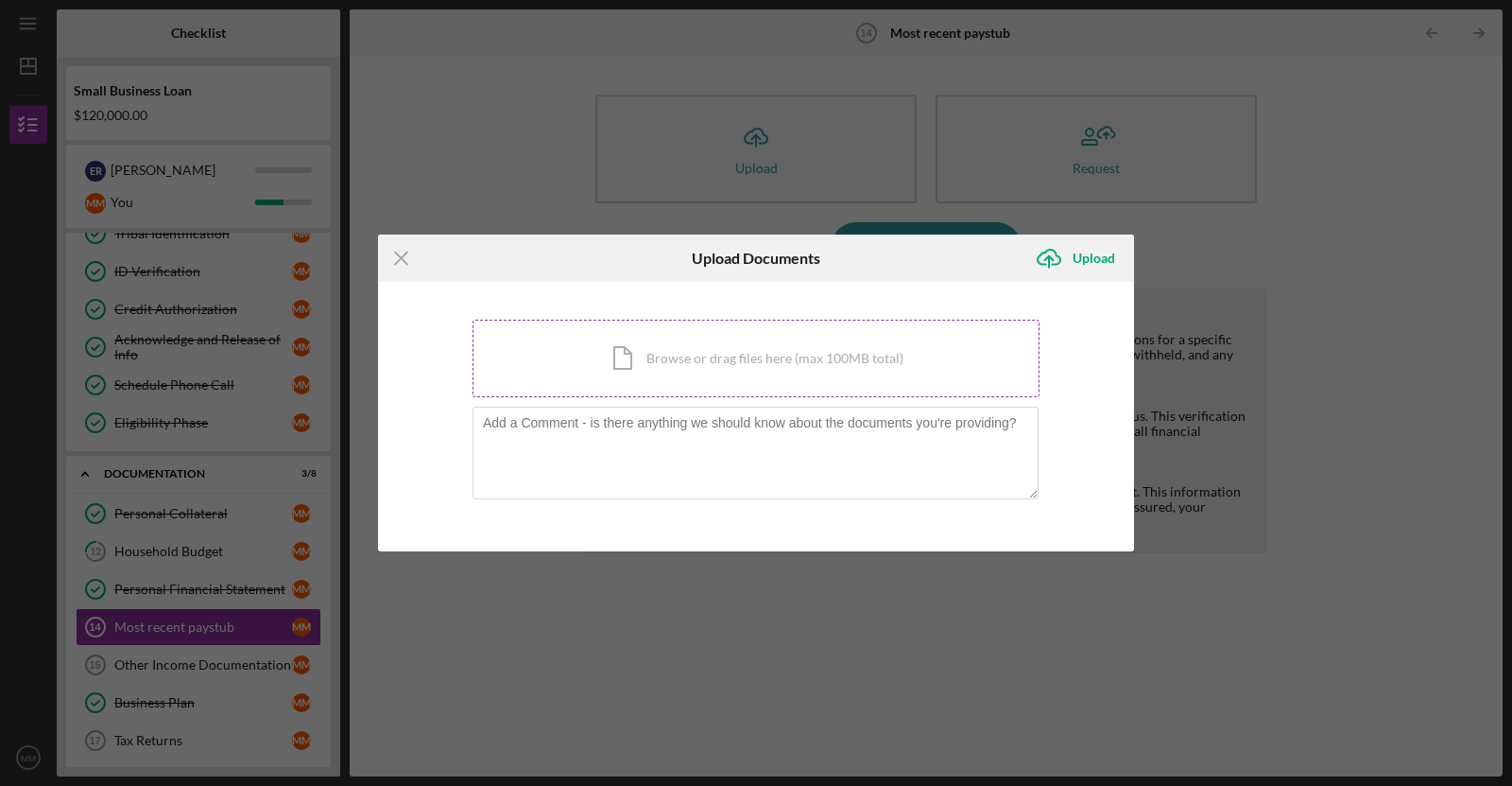
click at [633, 336] on div "Icon/Document Browse or drag files here (max 100MB total) Tap to choose files o…" at bounding box center [756, 358] width 567 height 77
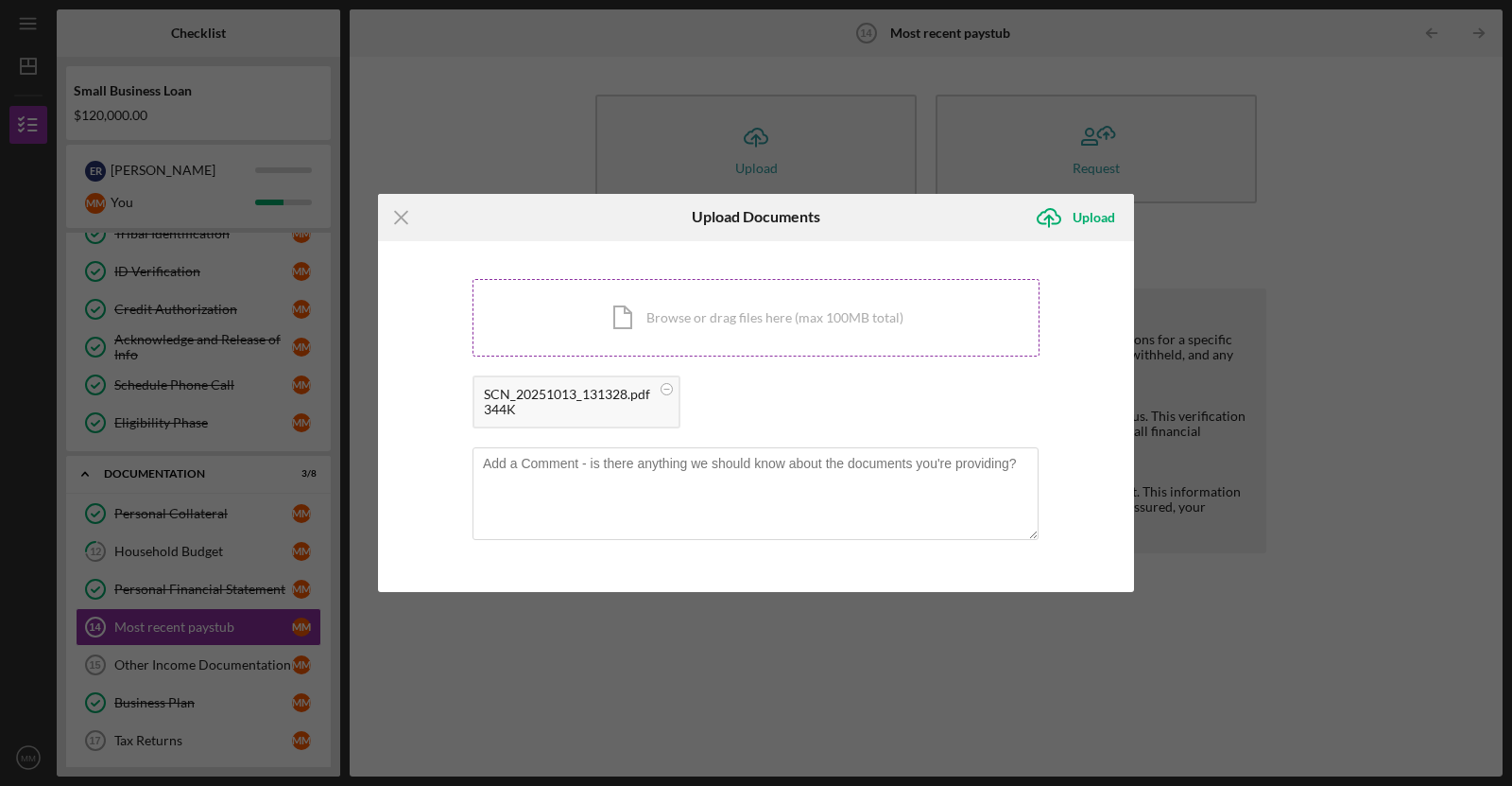
click at [756, 283] on div "Icon/Document Browse or drag files here (max 100MB total) Tap to choose files o…" at bounding box center [756, 318] width 567 height 77
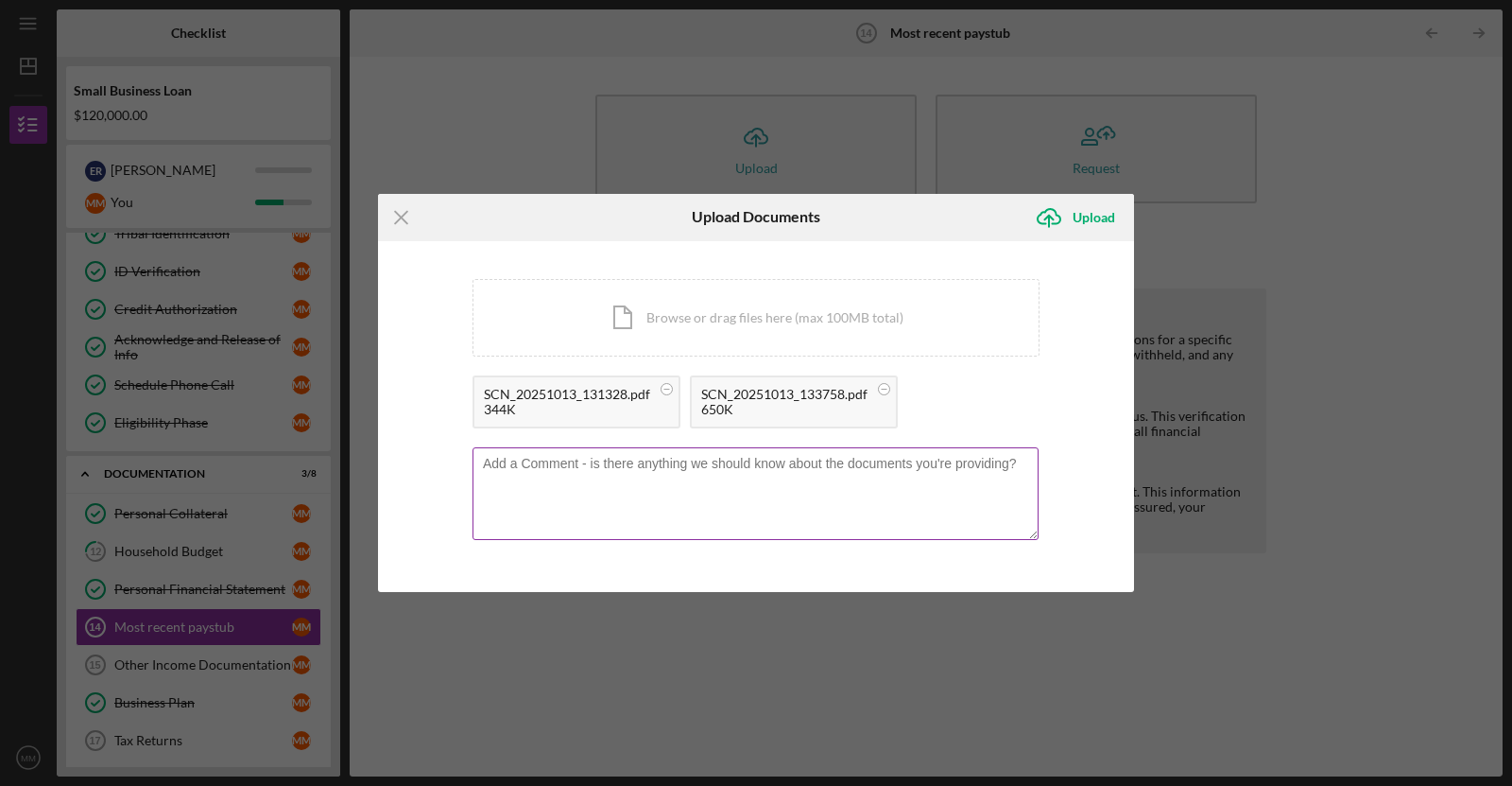
click at [723, 512] on textarea at bounding box center [756, 493] width 566 height 92
type textarea "Both of these paystubs are part of cleaning business income."
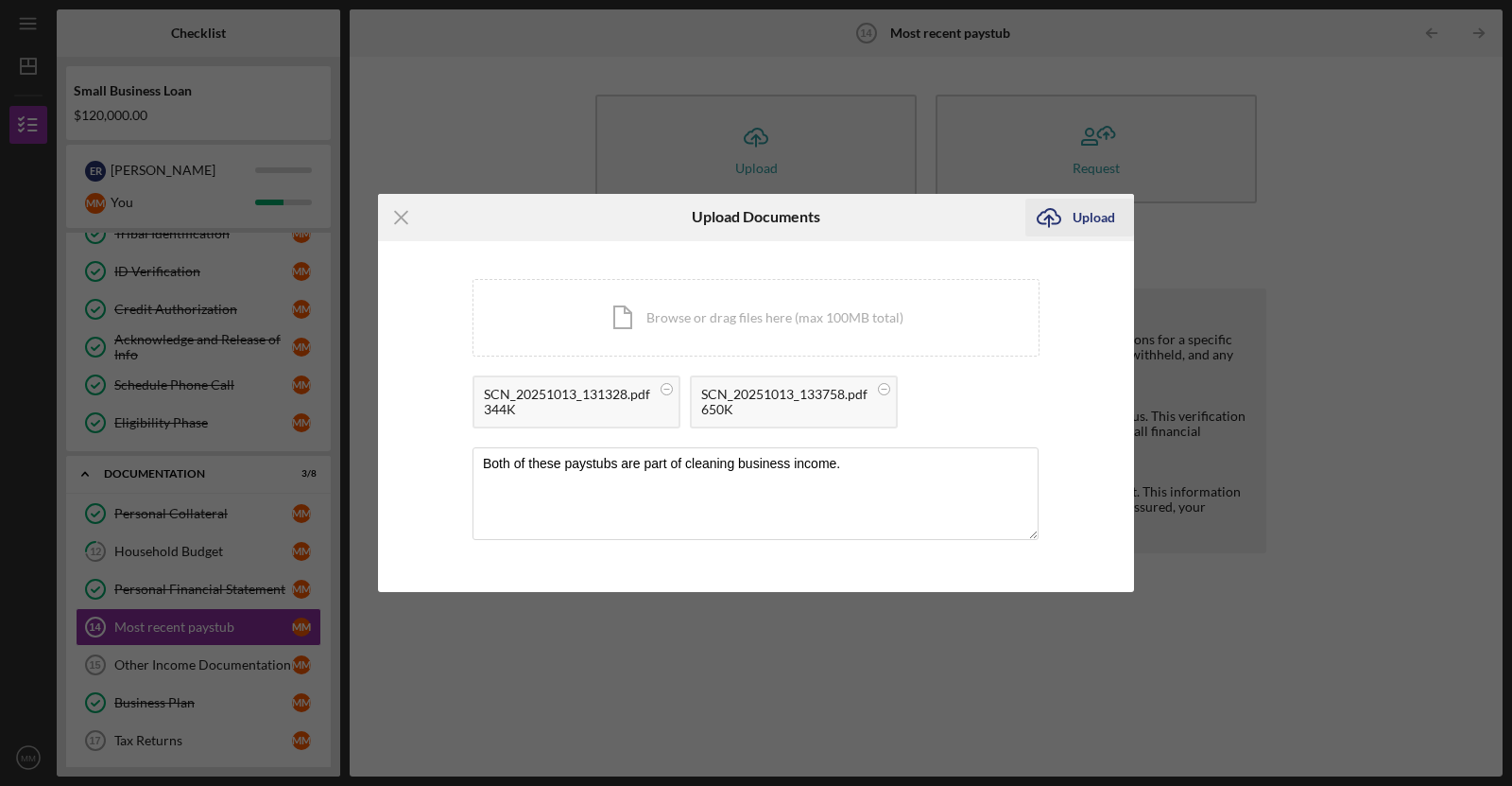
click at [1067, 226] on icon "Icon/Upload" at bounding box center [1049, 217] width 47 height 47
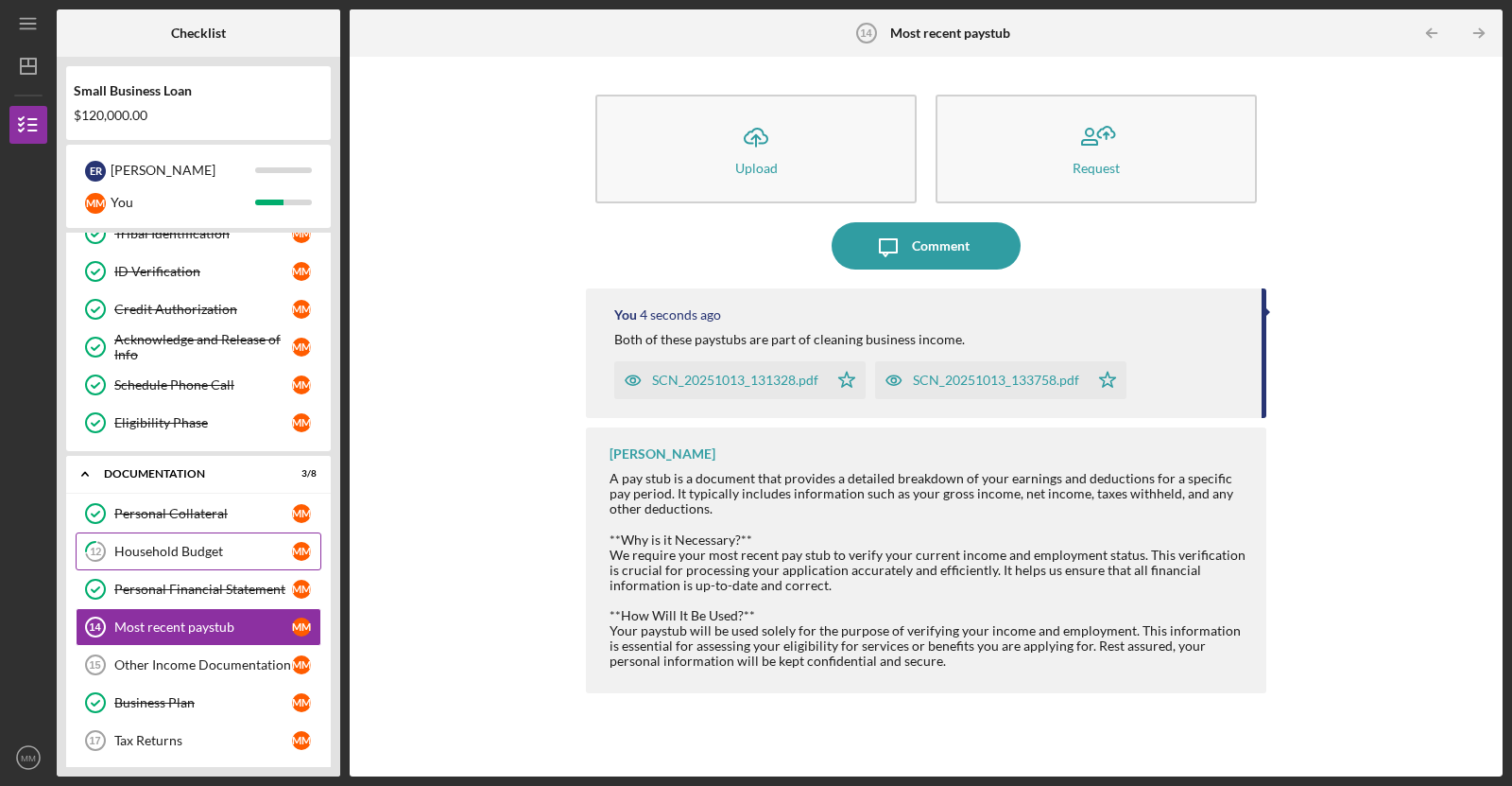
click at [245, 543] on div "Household Budget" at bounding box center [203, 551] width 177 height 15
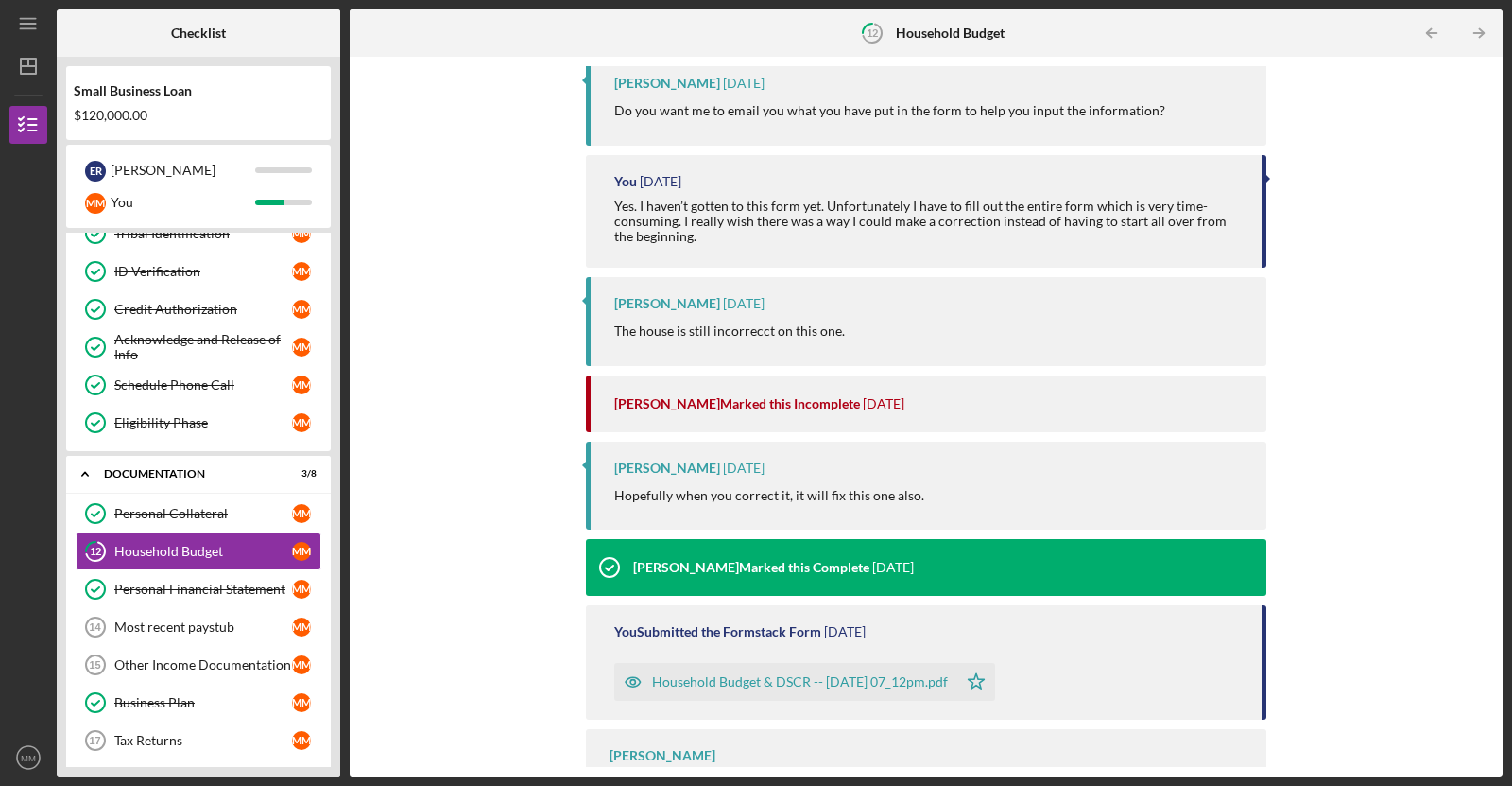
scroll to position [395, 0]
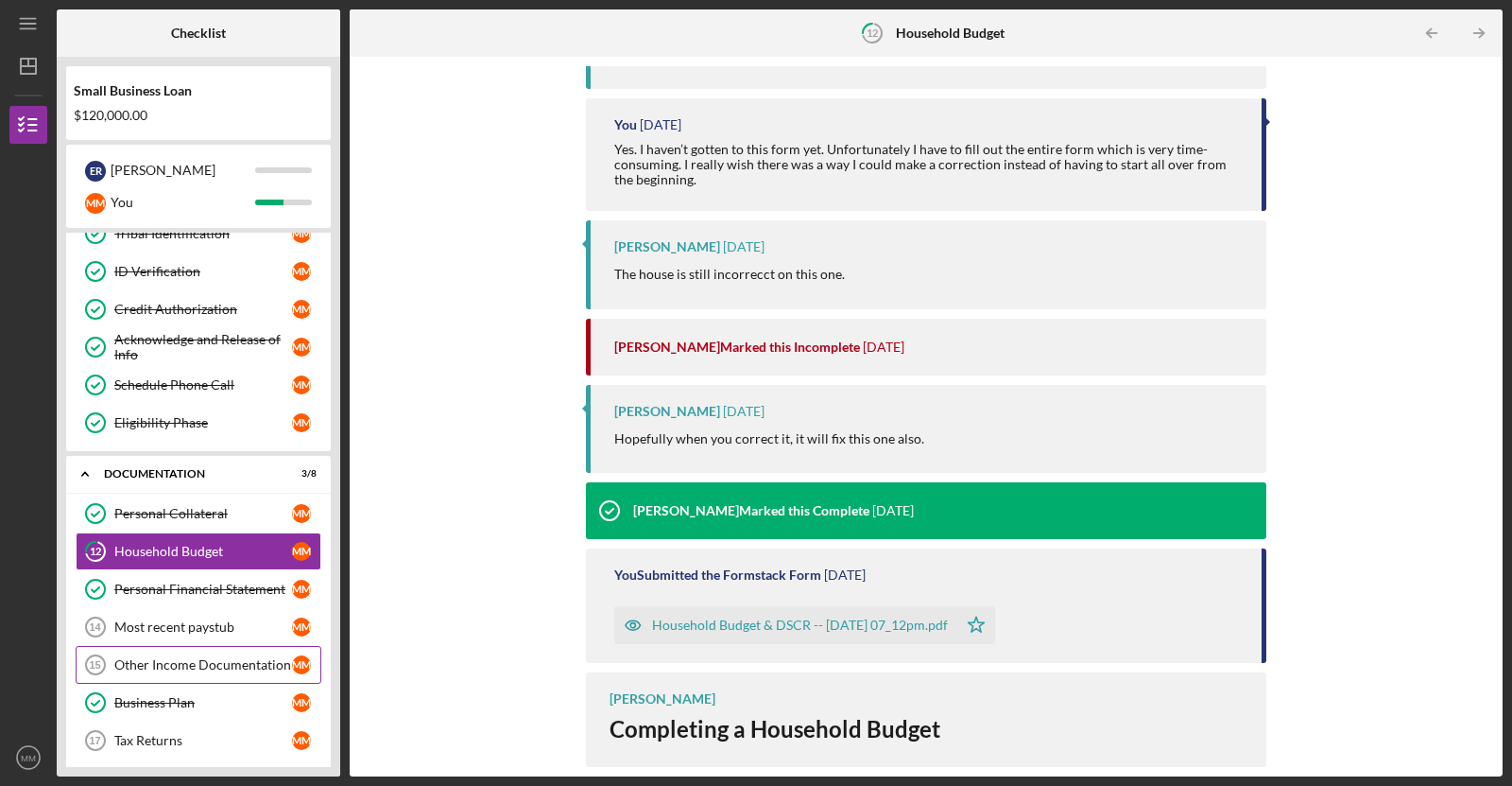
click at [273, 657] on div "Other Income Documentation" at bounding box center [203, 665] width 177 height 15
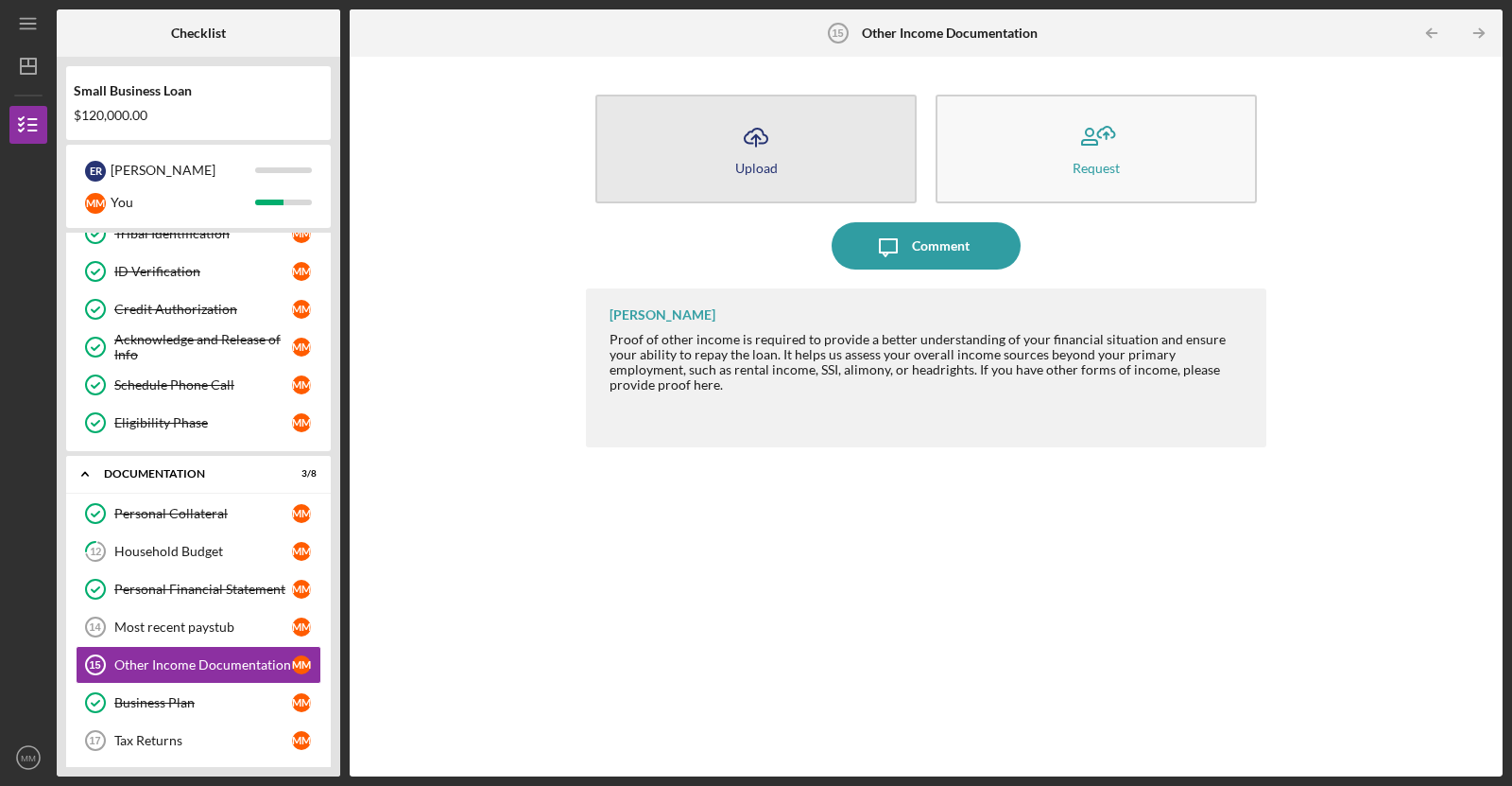
click at [792, 144] on button "Icon/Upload Upload" at bounding box center [756, 148] width 322 height 109
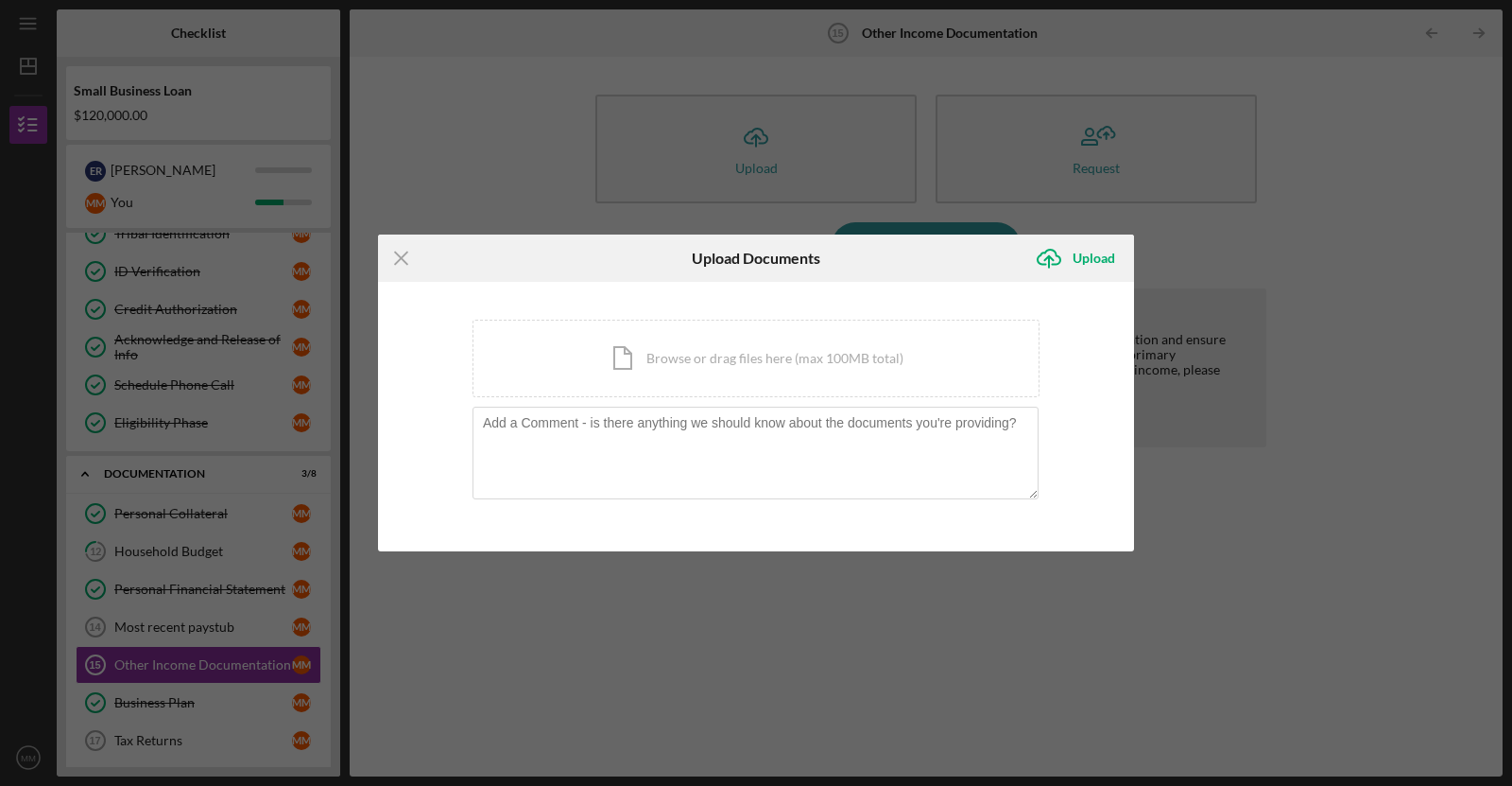
click at [1223, 299] on div "Icon/Menu Close Upload Documents Icon/Upload Upload You're uploading documents …" at bounding box center [756, 393] width 1512 height 786
click at [393, 255] on icon "Icon/Menu Close" at bounding box center [402, 257] width 47 height 47
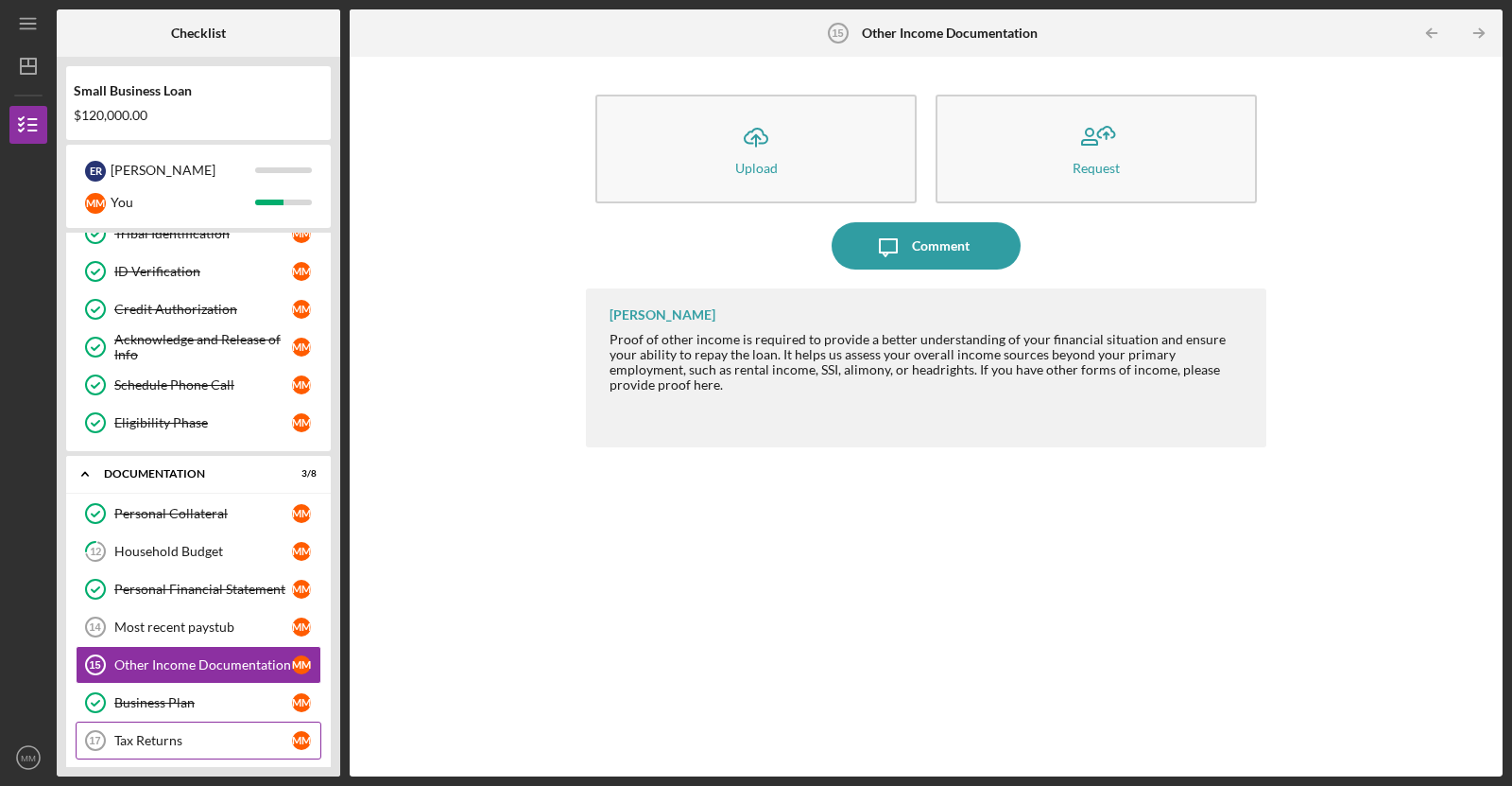
click at [200, 721] on link "Tax Returns 17 Tax Returns M M" at bounding box center [198, 740] width 246 height 38
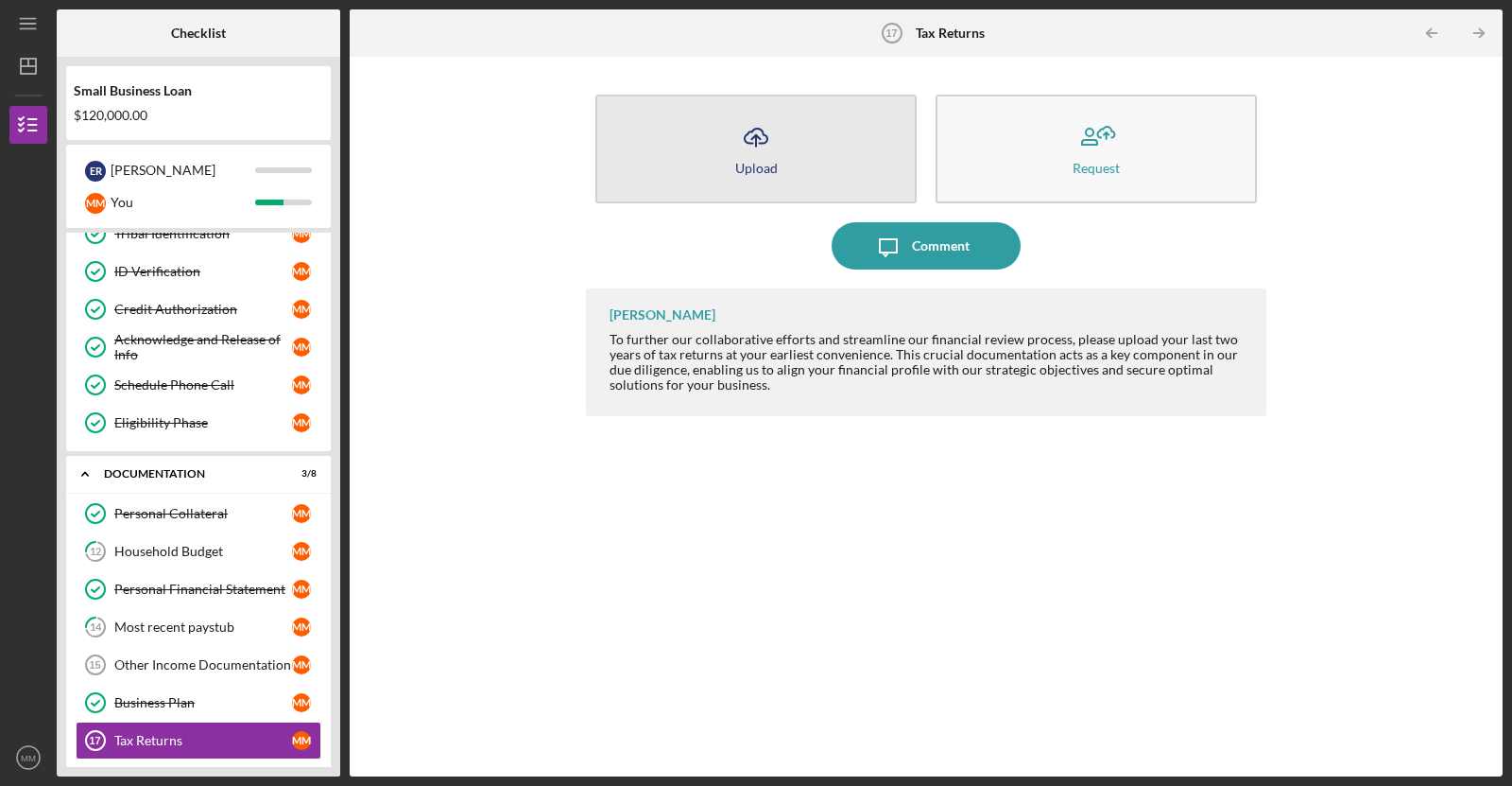
click at [783, 141] on button "Icon/Upload Upload" at bounding box center [756, 148] width 322 height 109
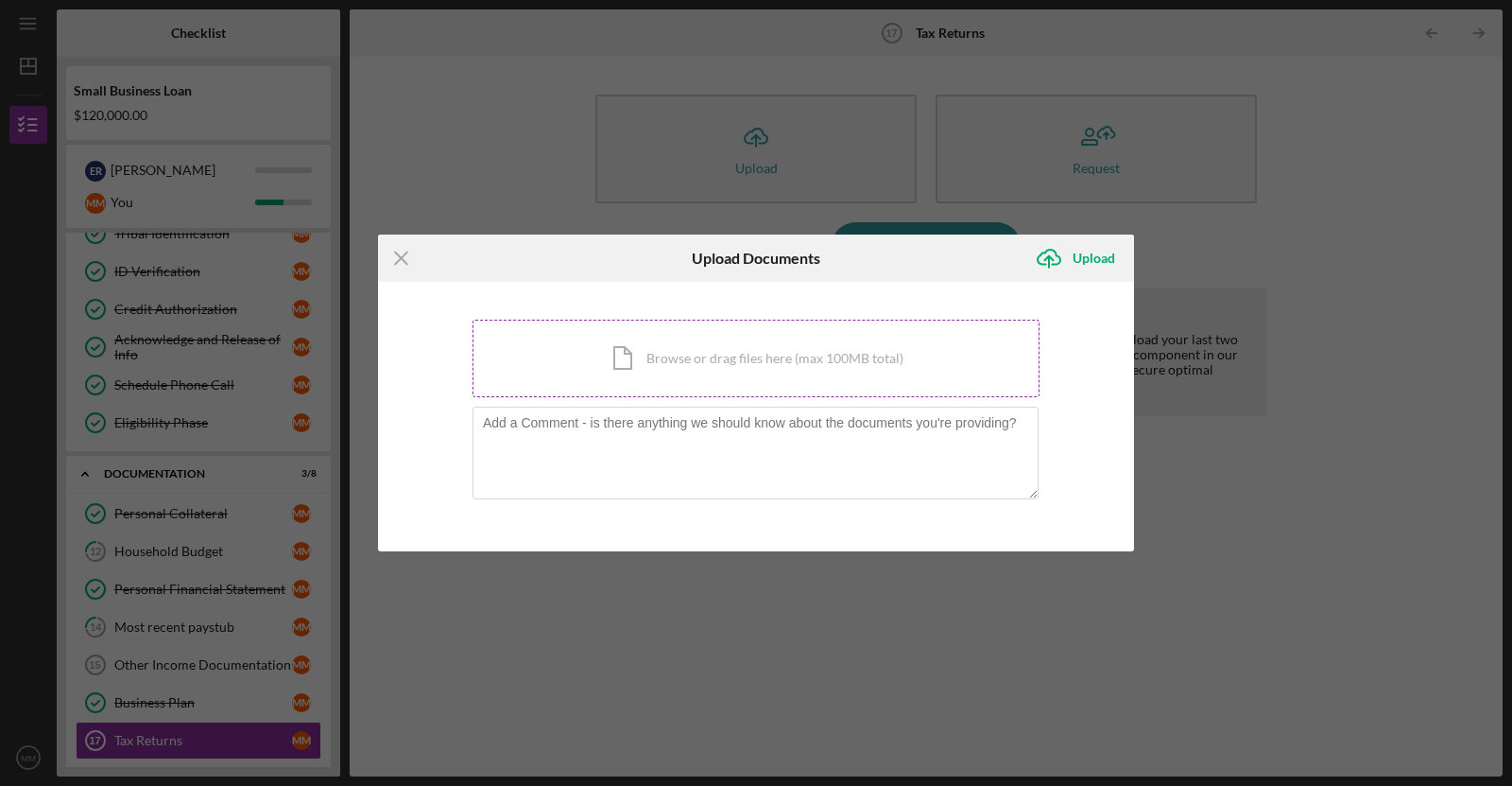
click at [568, 370] on div "Icon/Document Browse or drag files here (max 100MB total) Tap to choose files o…" at bounding box center [756, 358] width 567 height 77
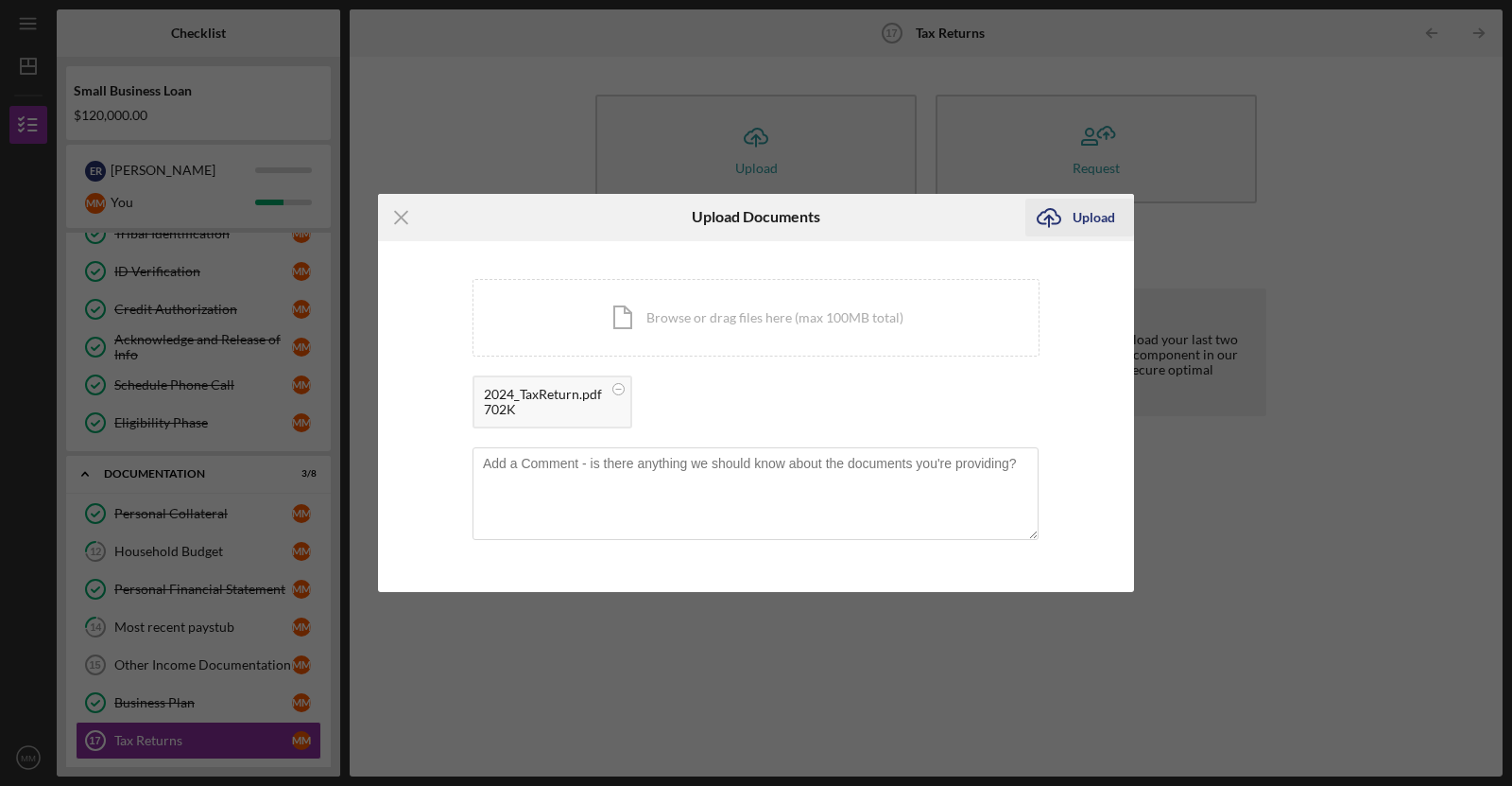
click at [1082, 217] on div "Upload" at bounding box center [1094, 217] width 42 height 38
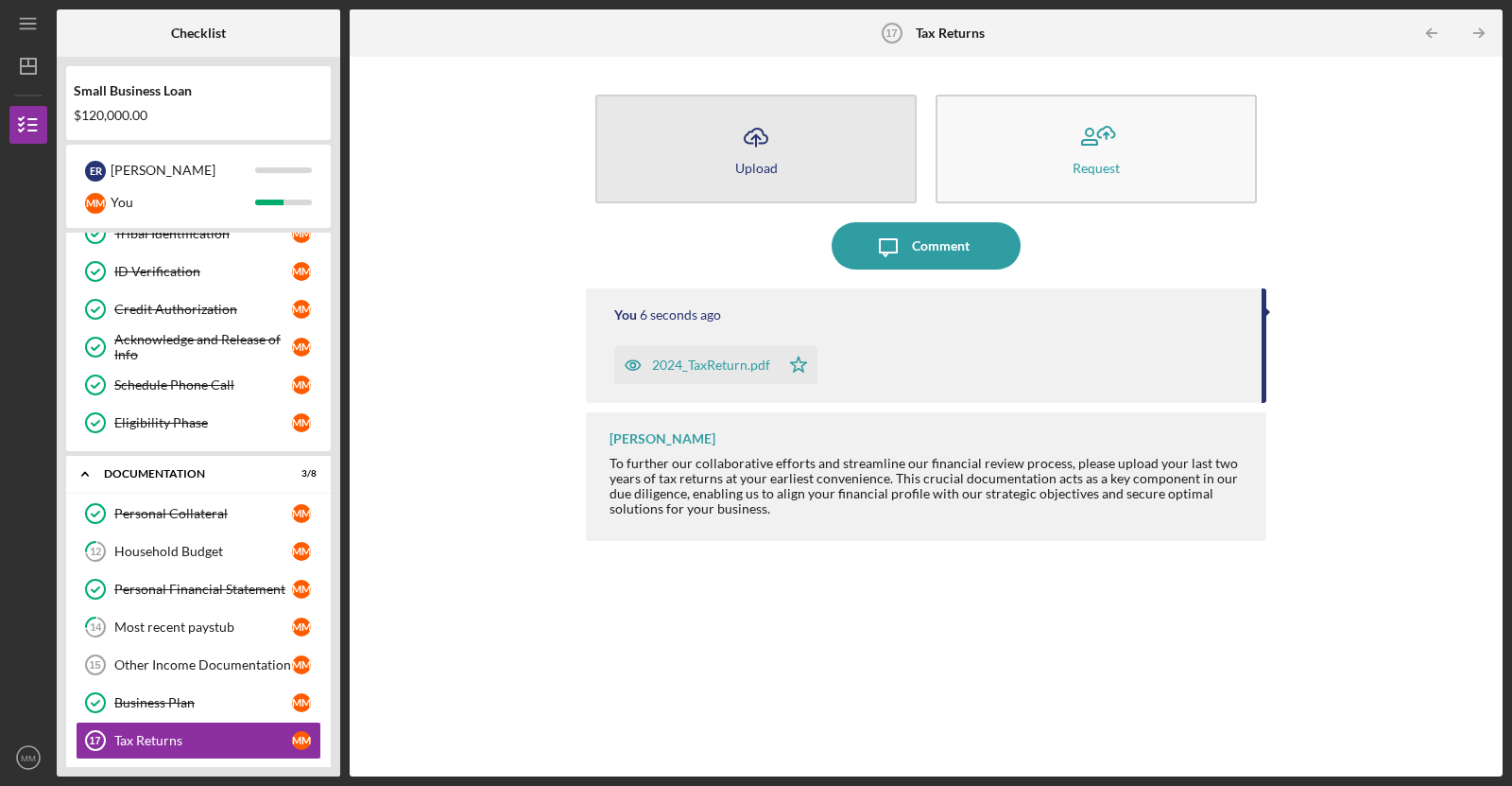
click at [669, 155] on button "Icon/Upload Upload" at bounding box center [756, 148] width 322 height 109
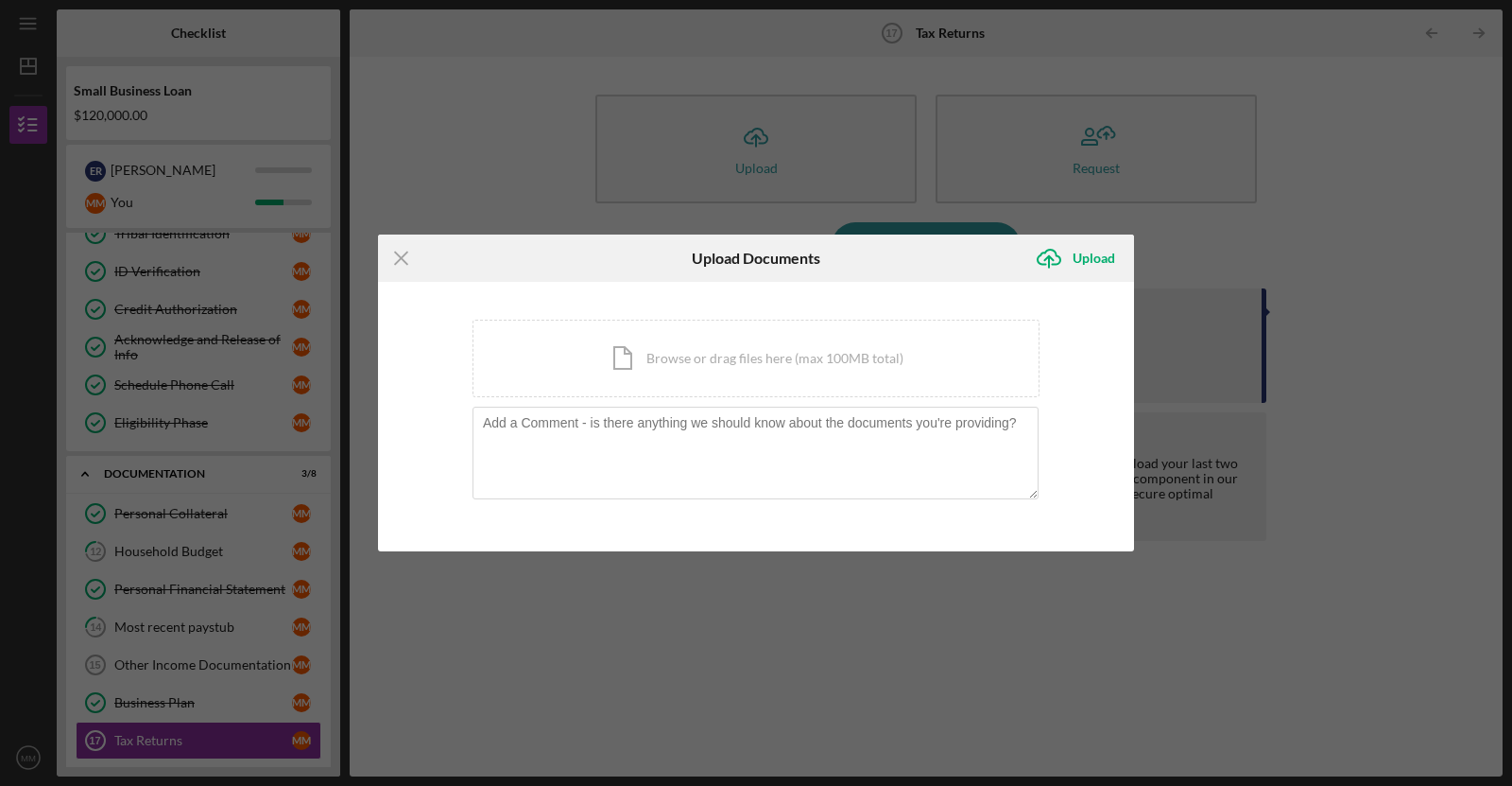
click at [1346, 187] on div "Icon/Menu Close Upload Documents Icon/Upload Upload You're uploading documents …" at bounding box center [756, 393] width 1512 height 786
click at [395, 254] on icon "Icon/Menu Close" at bounding box center [402, 257] width 47 height 47
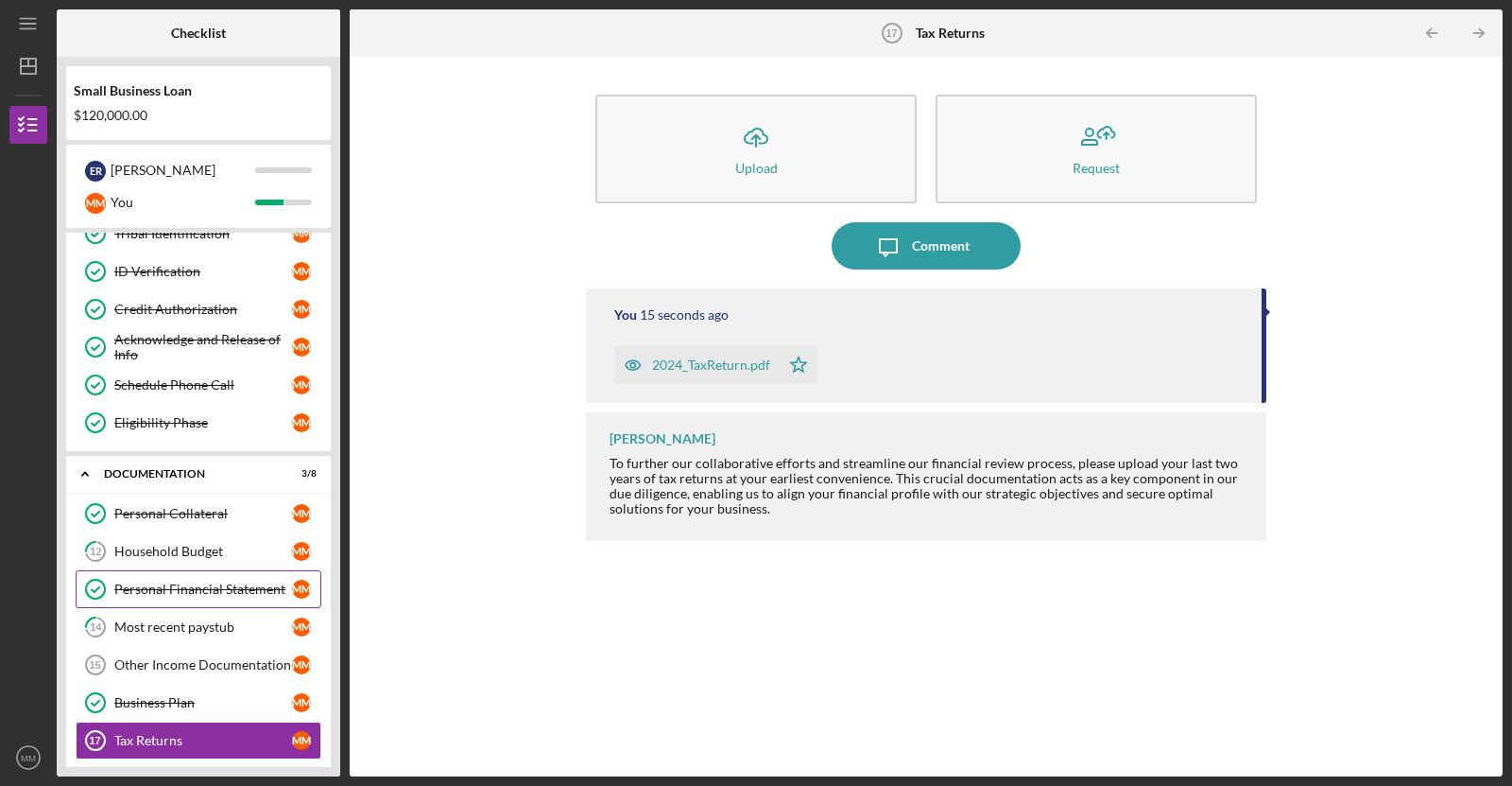
scroll to position [407, 0]
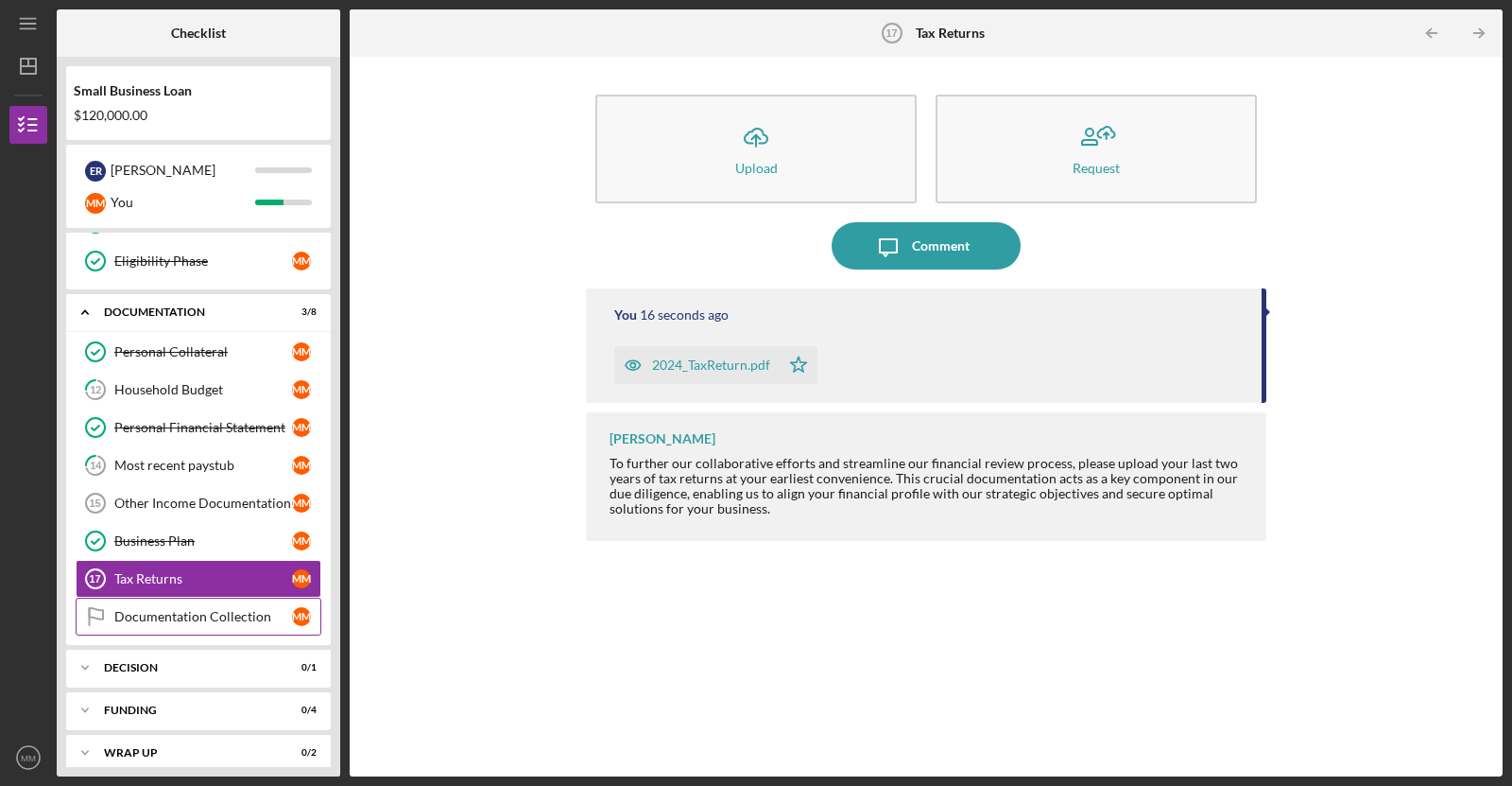
click at [196, 609] on div "Documentation Collection" at bounding box center [203, 616] width 177 height 15
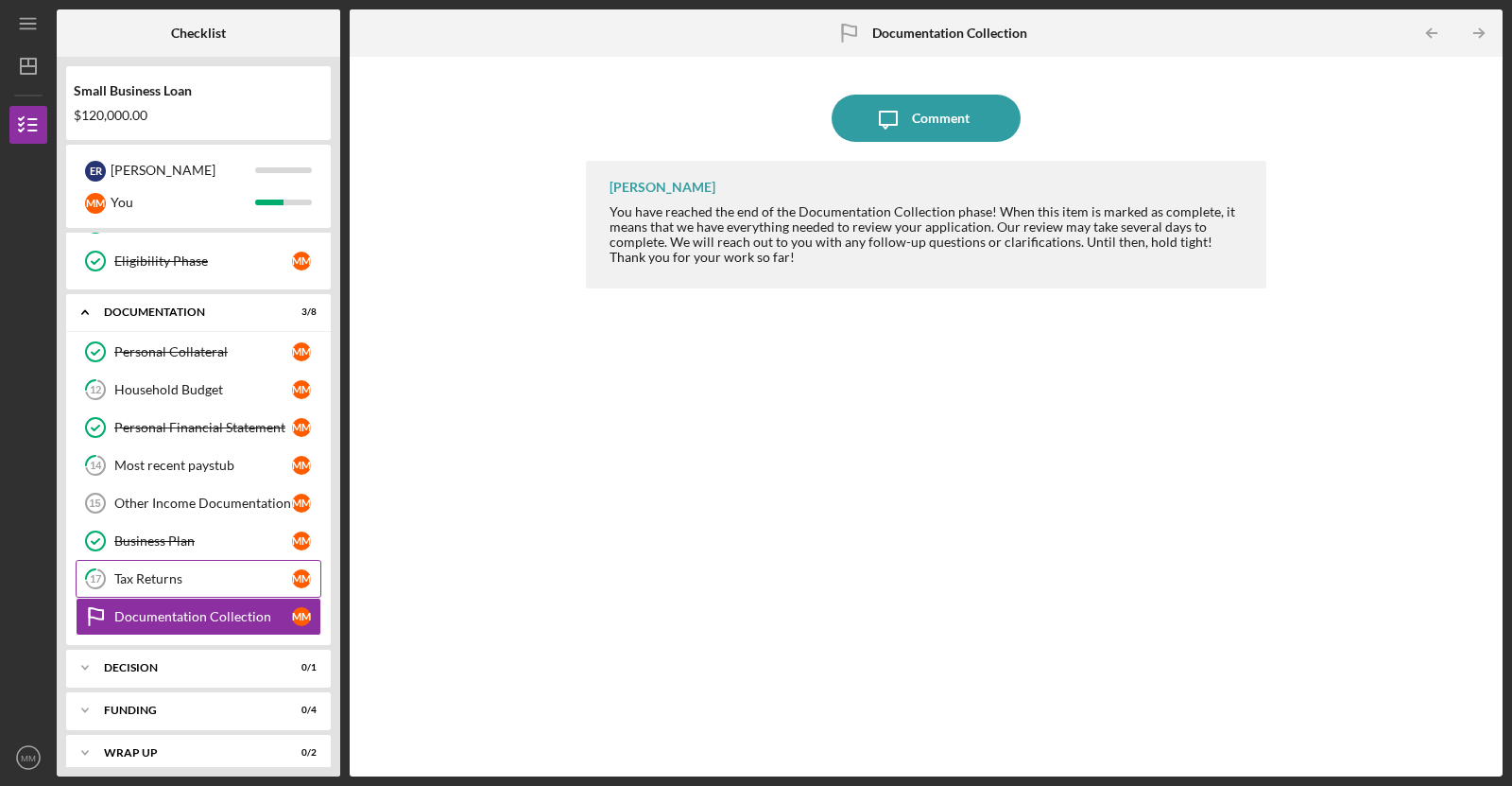
click at [190, 571] on div "Tax Returns" at bounding box center [203, 579] width 177 height 15
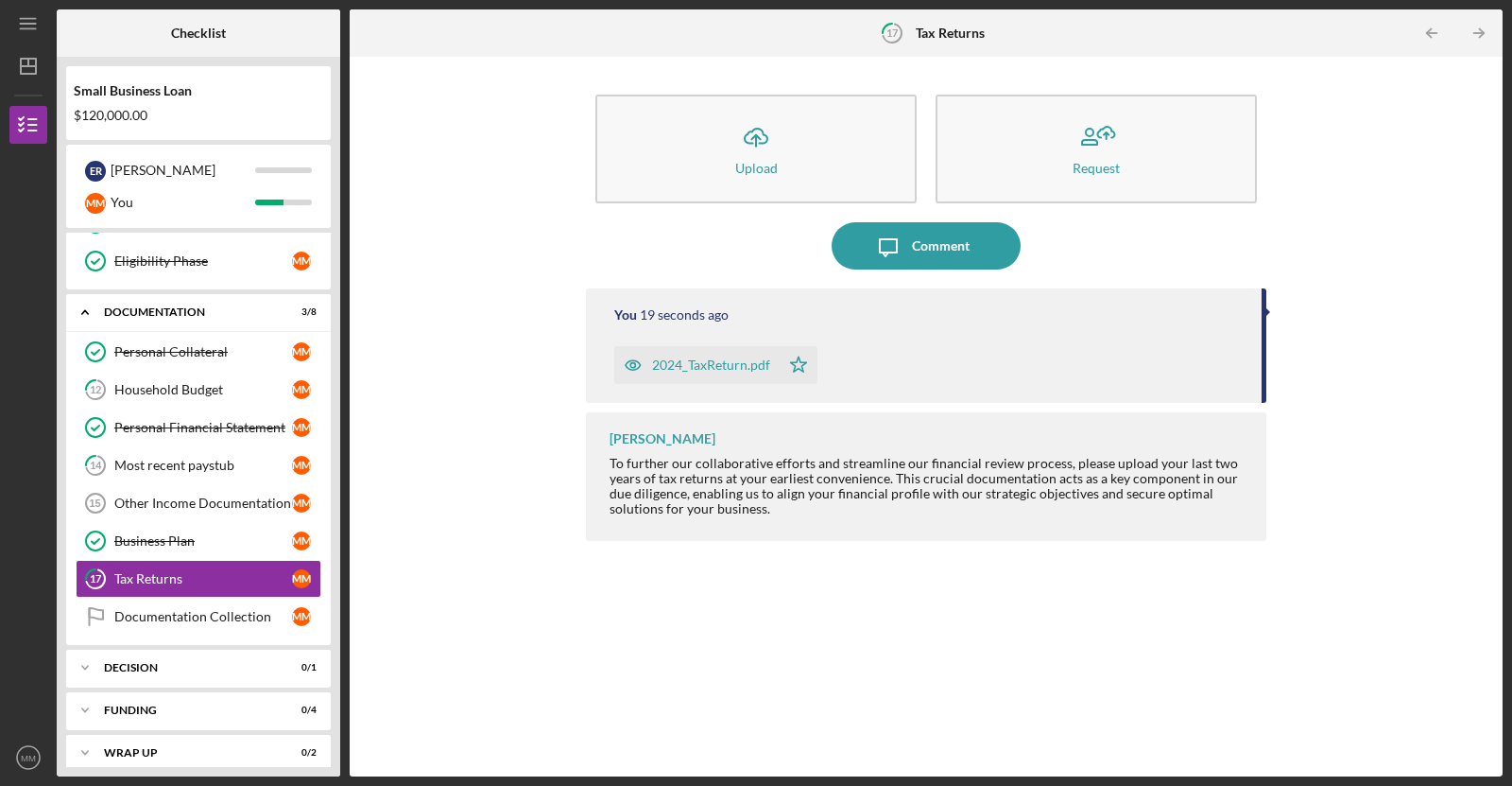
click at [733, 311] on div "You 19 seconds ago" at bounding box center [928, 315] width 629 height 15
click at [242, 495] on div "Other Income Documentation" at bounding box center [203, 503] width 177 height 15
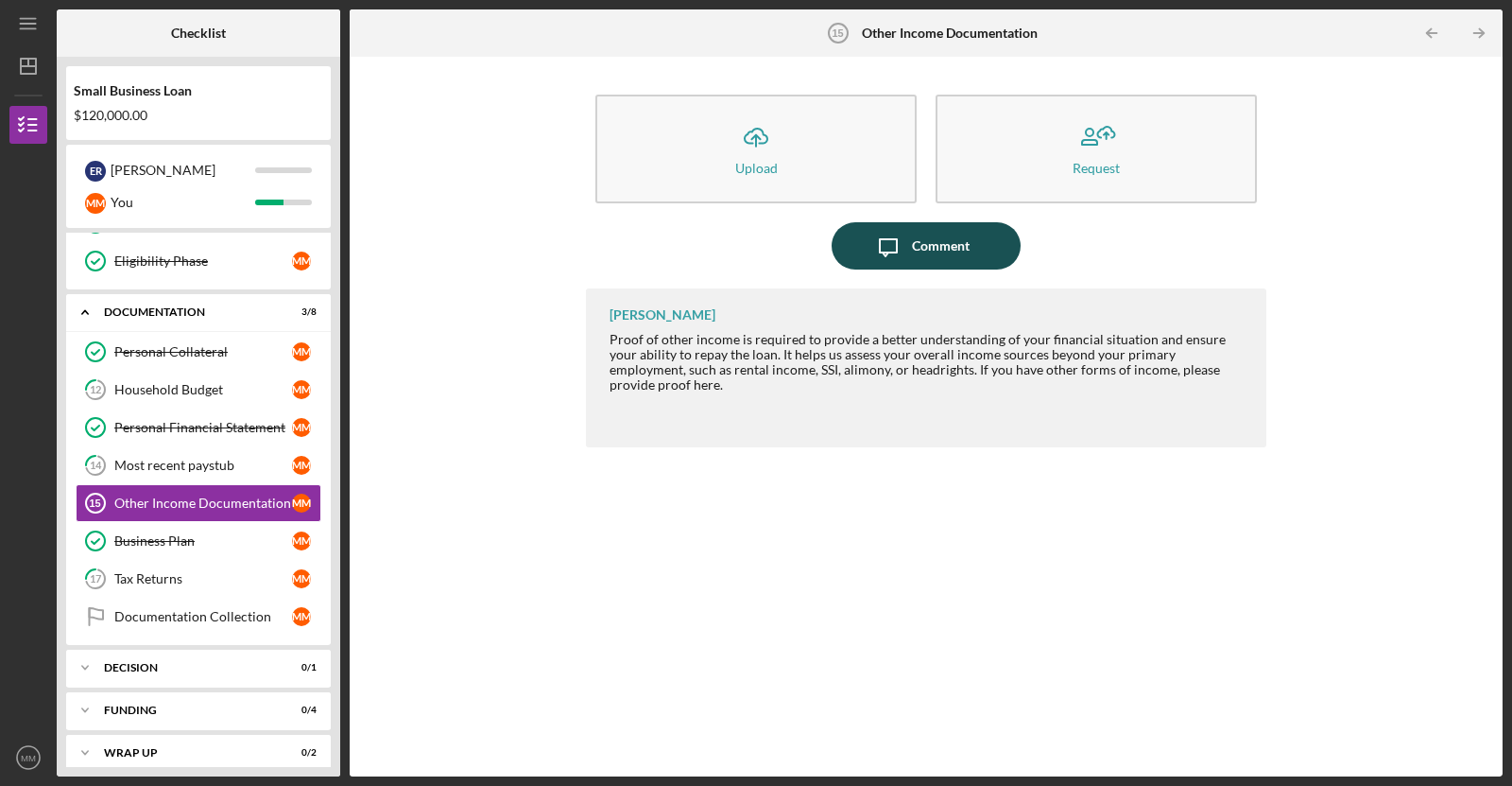
click at [870, 238] on icon "Icon/Message" at bounding box center [888, 246] width 47 height 47
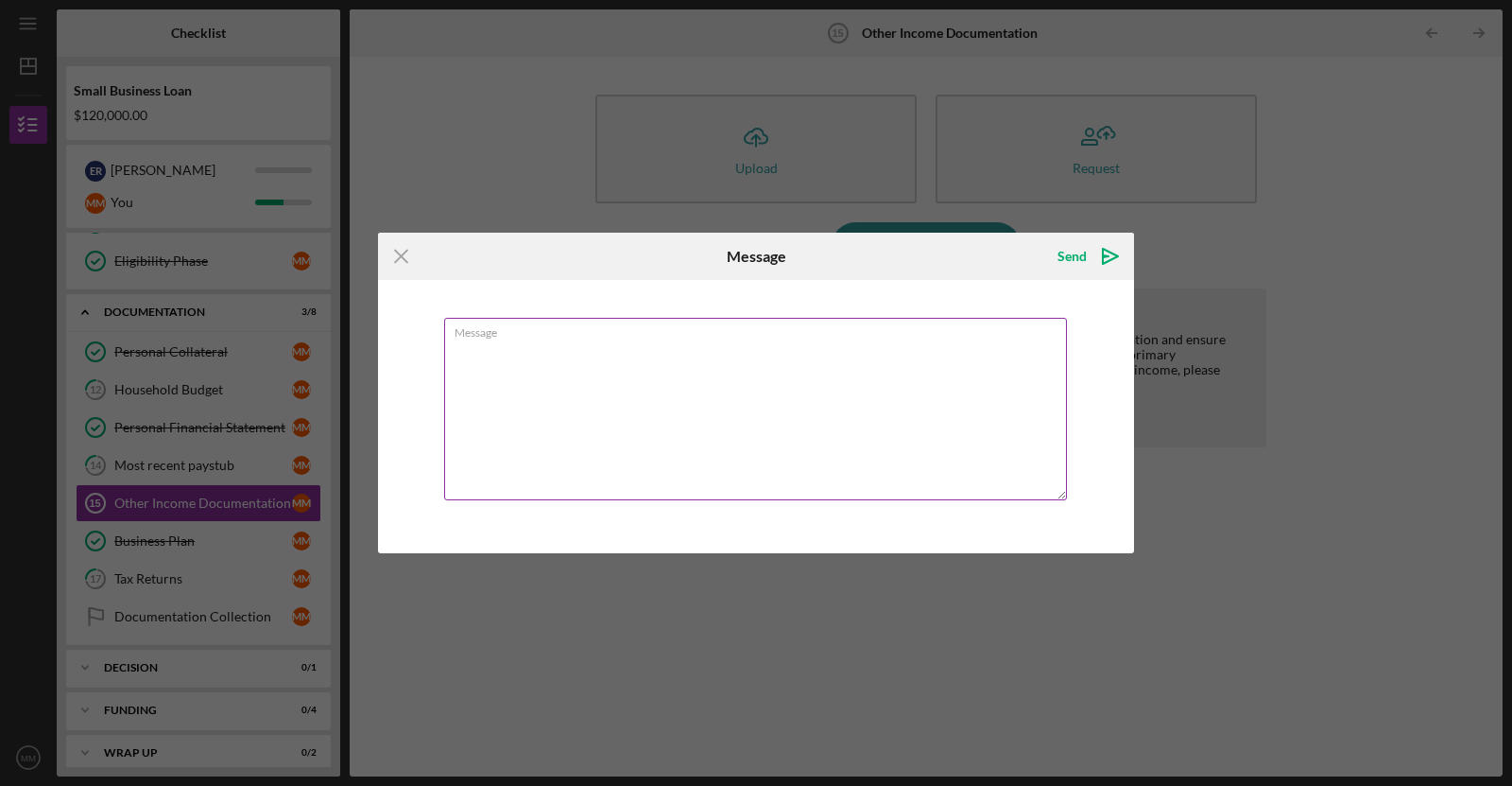
click at [650, 441] on textarea "Message" at bounding box center [755, 408] width 623 height 182
click at [912, 353] on textarea "I have a small cleaning business and small amount of cows. I do not have a sepe…" at bounding box center [755, 408] width 623 height 182
click at [1011, 347] on textarea "I have a small cleaning business and small amount of cows. I do not have a sepe…" at bounding box center [755, 408] width 623 height 182
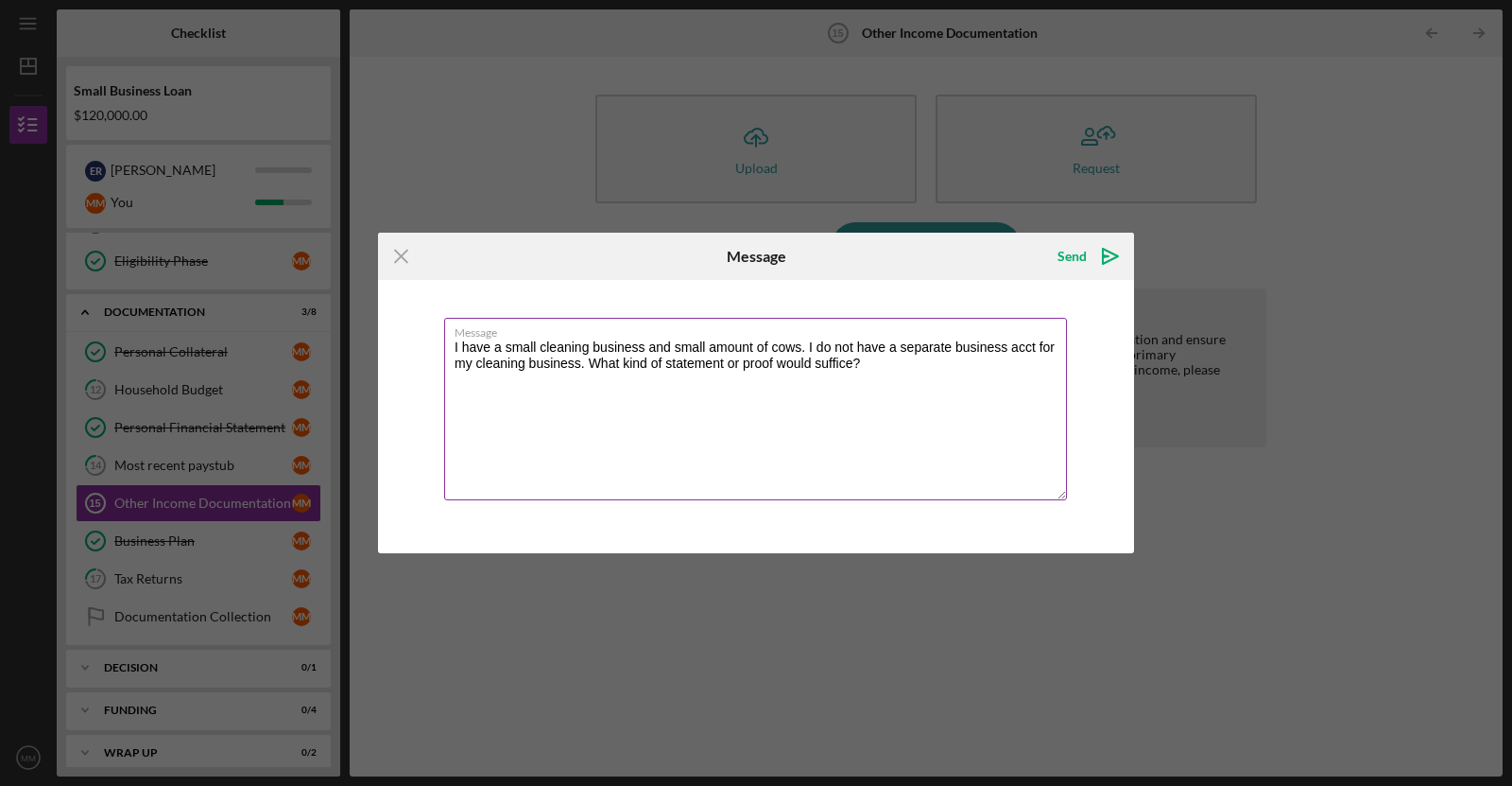
click at [774, 362] on textarea "I have a small cleaning business and small amount of cows. I do not have a sepa…" at bounding box center [755, 408] width 623 height 182
type textarea "I have a small cleaning business and small amount of cows. I do not have a sepa…"
click at [1104, 261] on icon "Icon/icon-invite-send" at bounding box center [1110, 255] width 47 height 47
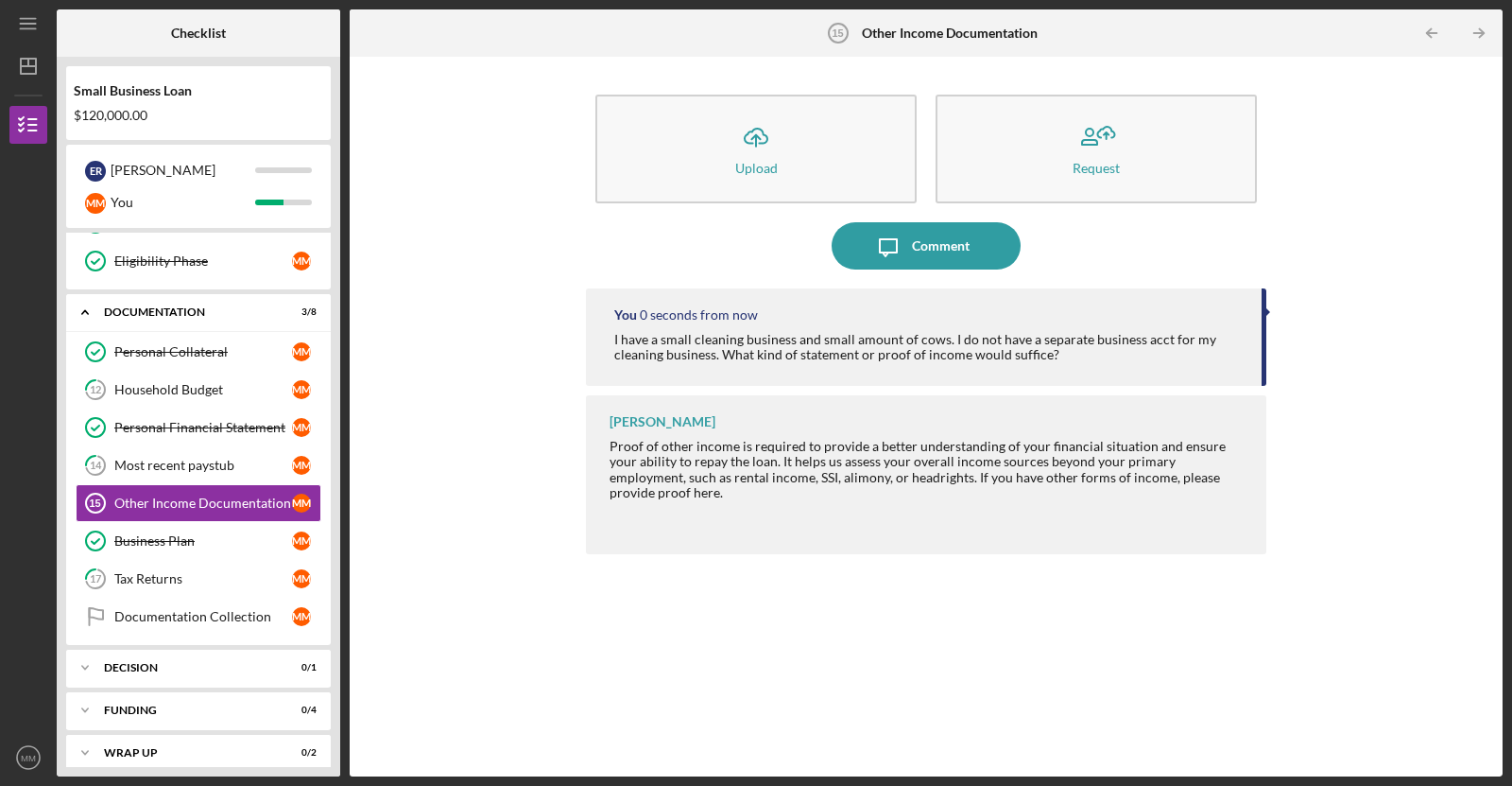
click at [1355, 208] on div "Icon/Upload Upload Request Icon/Message Comment You 0 seconds from now I have a…" at bounding box center [926, 416] width 1134 height 700
click at [139, 371] on link "12 Household Budget M M" at bounding box center [198, 389] width 246 height 38
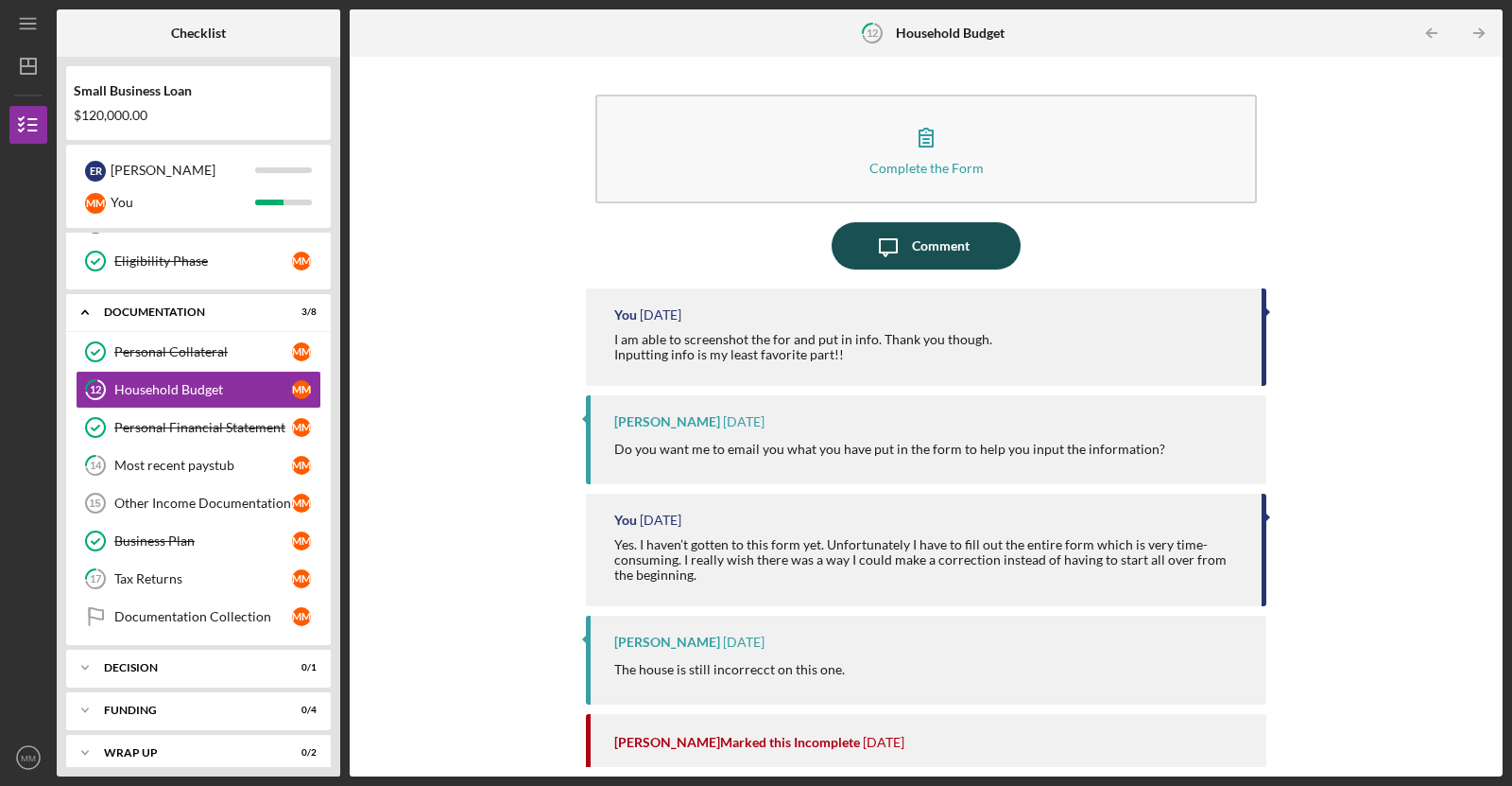
click at [914, 228] on div "Comment" at bounding box center [941, 246] width 58 height 47
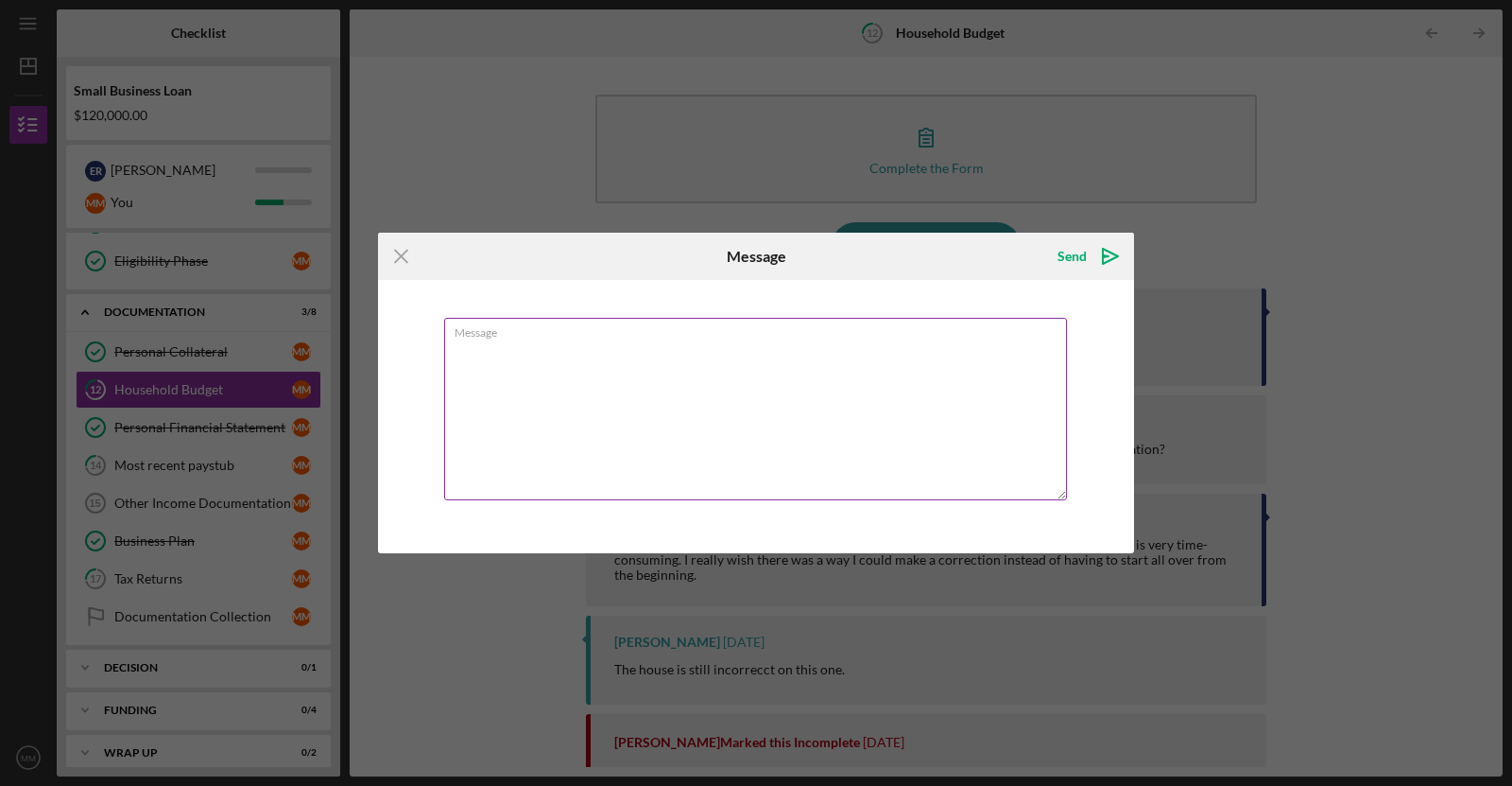
click at [654, 411] on textarea "Message" at bounding box center [755, 408] width 623 height 182
click at [692, 348] on textarea "Did this get resubmitted today? I redid it, but I am not seeing this as submitt…" at bounding box center [755, 408] width 623 height 182
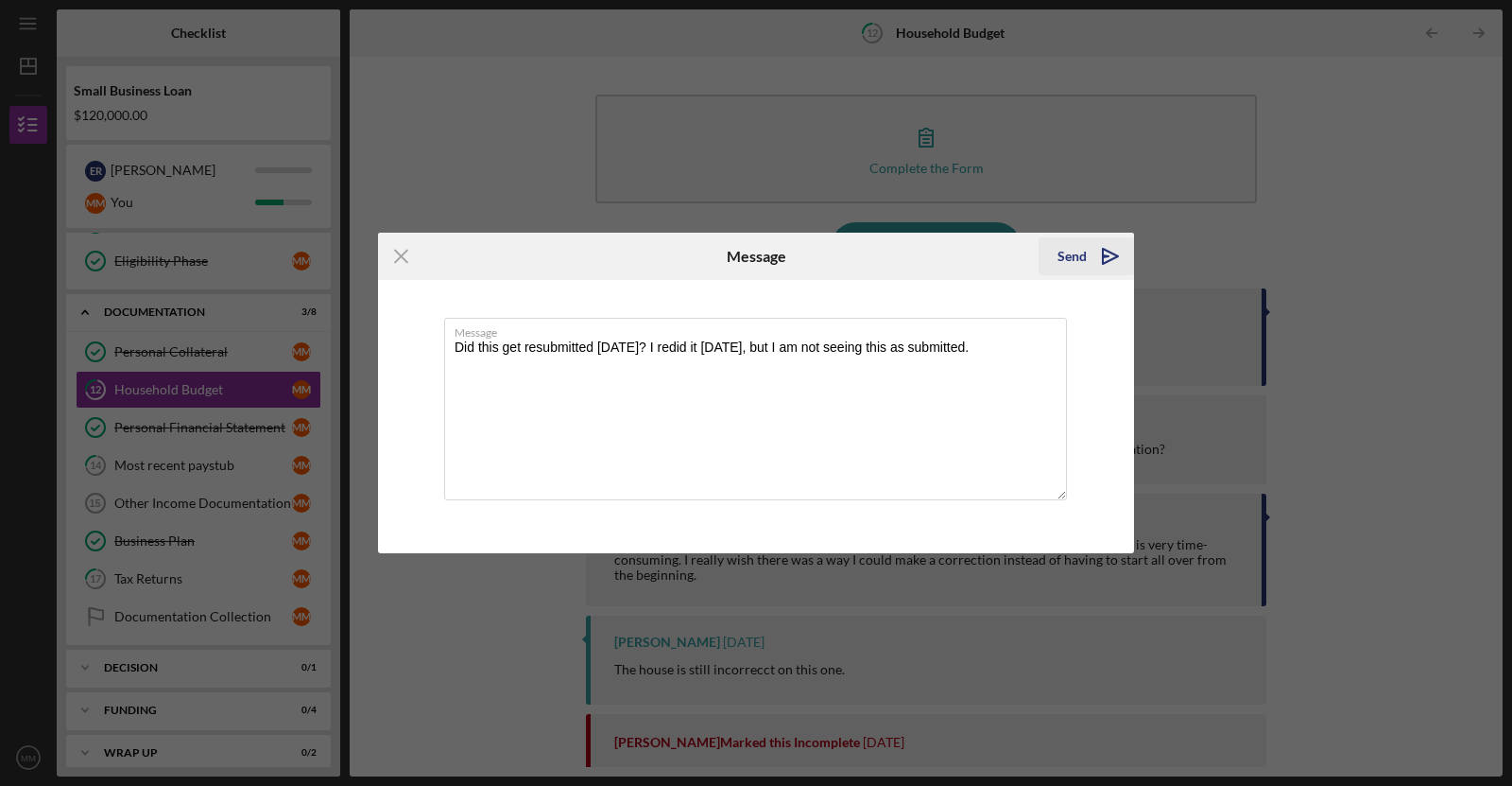
type textarea "Did this get resubmitted today? I redid it today, but I am not seeing this as s…"
click at [1110, 261] on polygon "submit" at bounding box center [1110, 256] width 15 height 15
